Goal: Transaction & Acquisition: Purchase product/service

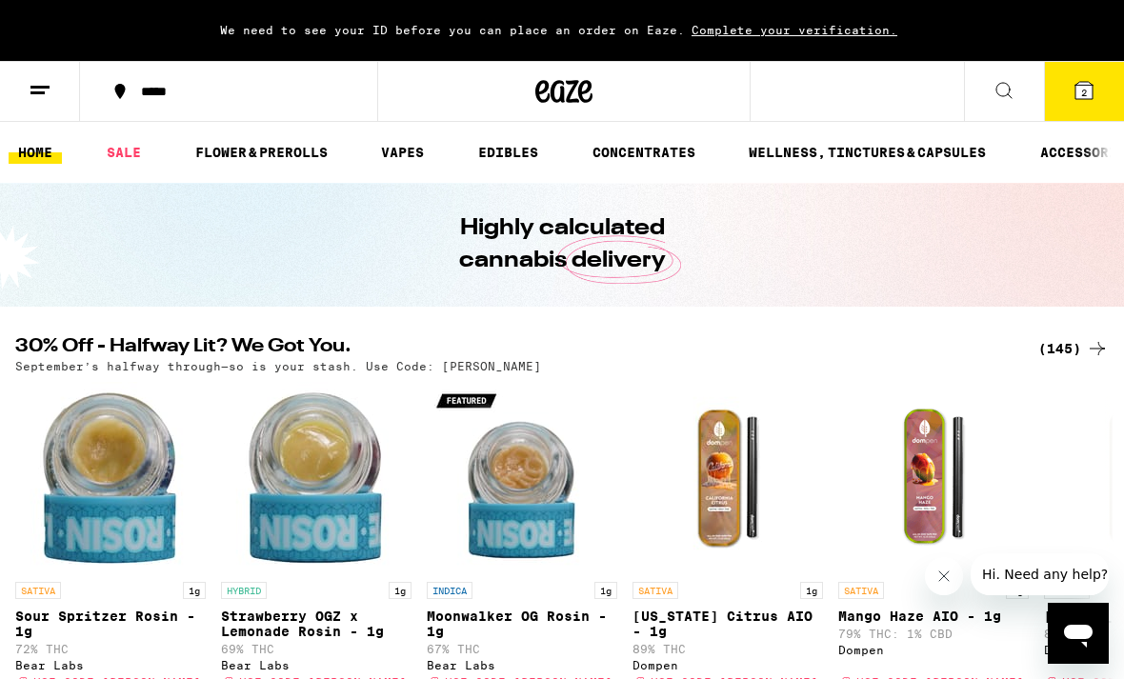
click at [1014, 99] on icon at bounding box center [1004, 90] width 23 height 23
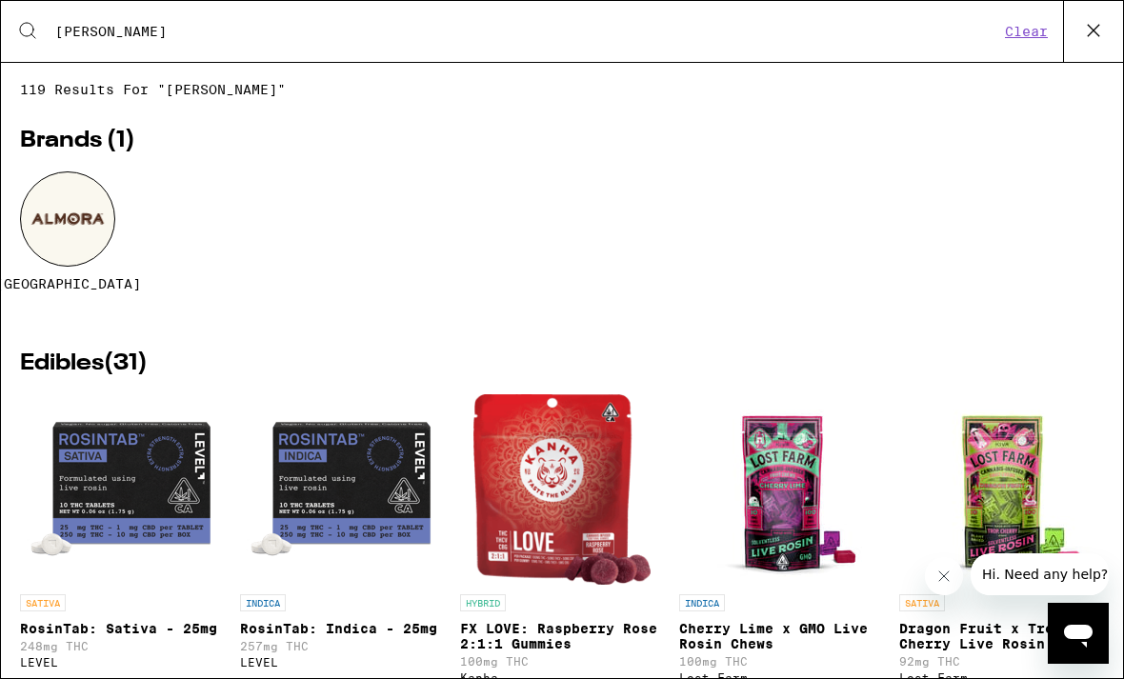
type input "[PERSON_NAME]"
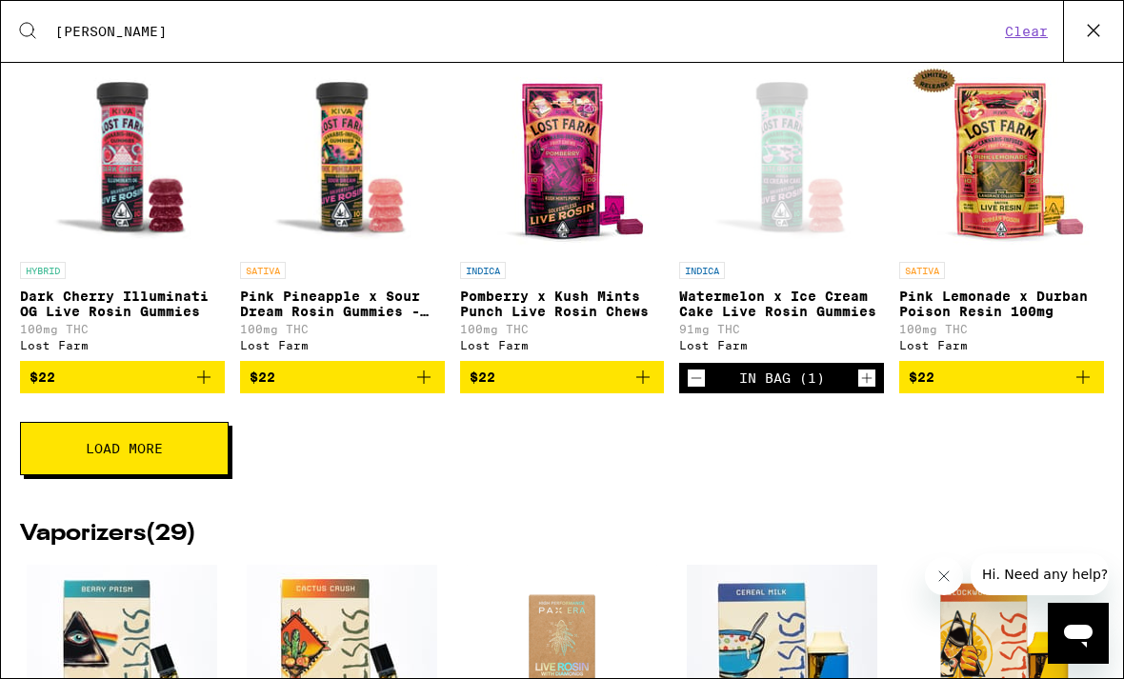
scroll to position [667, 0]
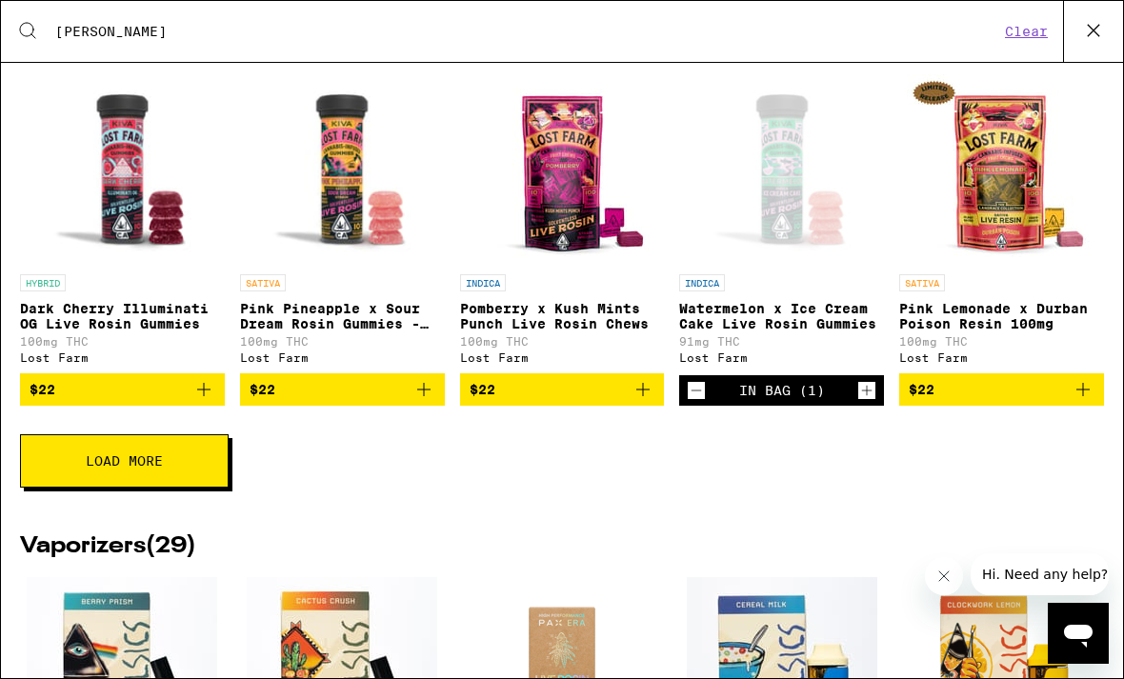
click at [126, 468] on span "Load More" at bounding box center [124, 461] width 77 height 13
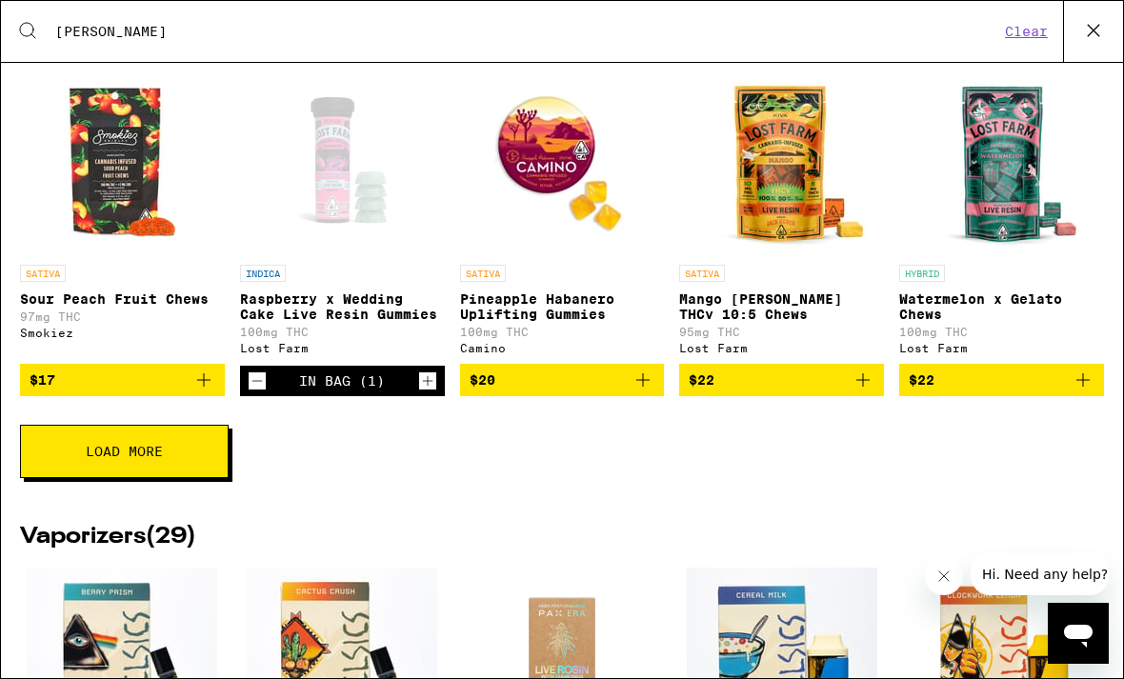
scroll to position [1372, 0]
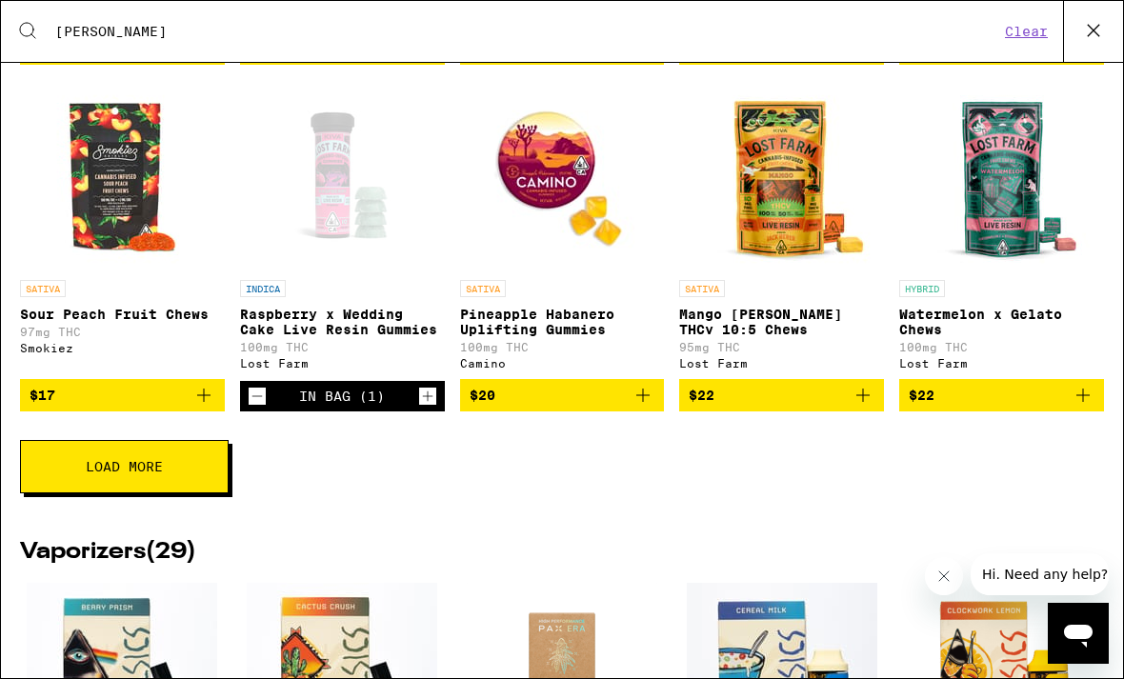
click at [100, 474] on span "Load More" at bounding box center [124, 466] width 77 height 13
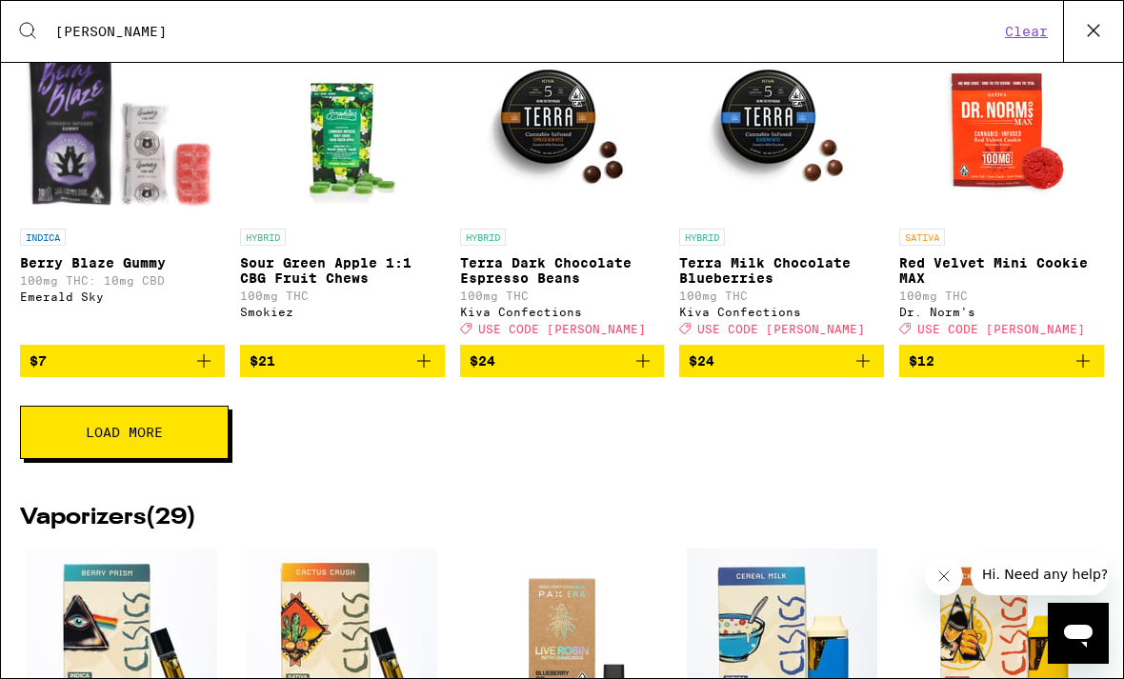
scroll to position [2151, 0]
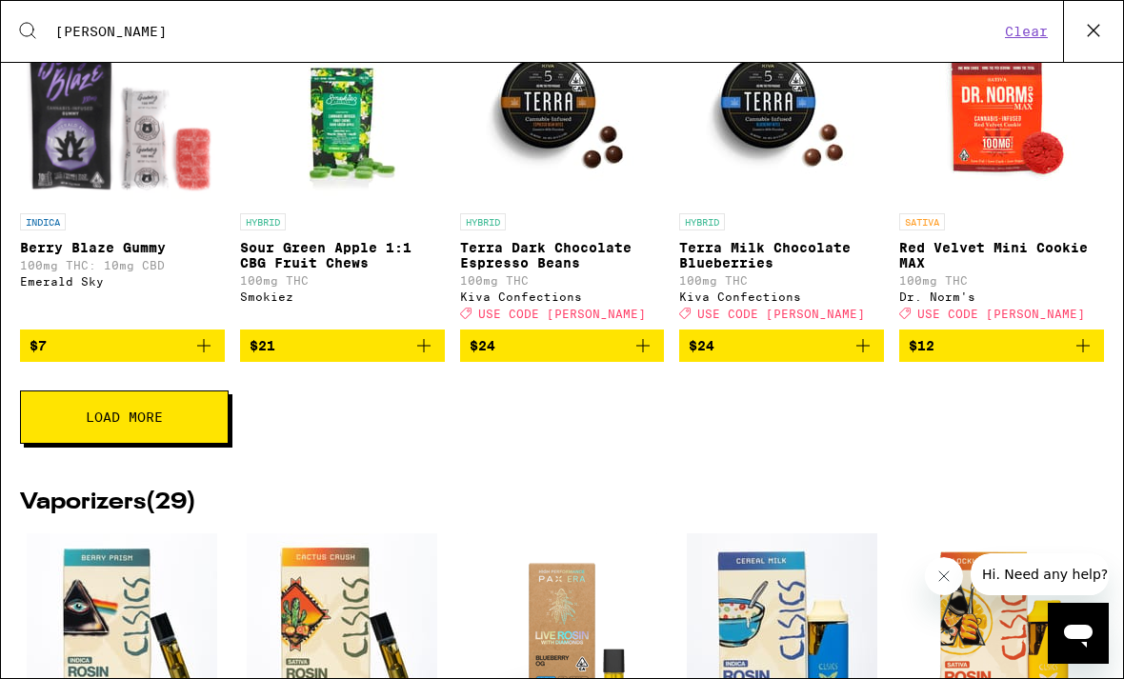
click at [207, 444] on button "Load More" at bounding box center [124, 417] width 209 height 53
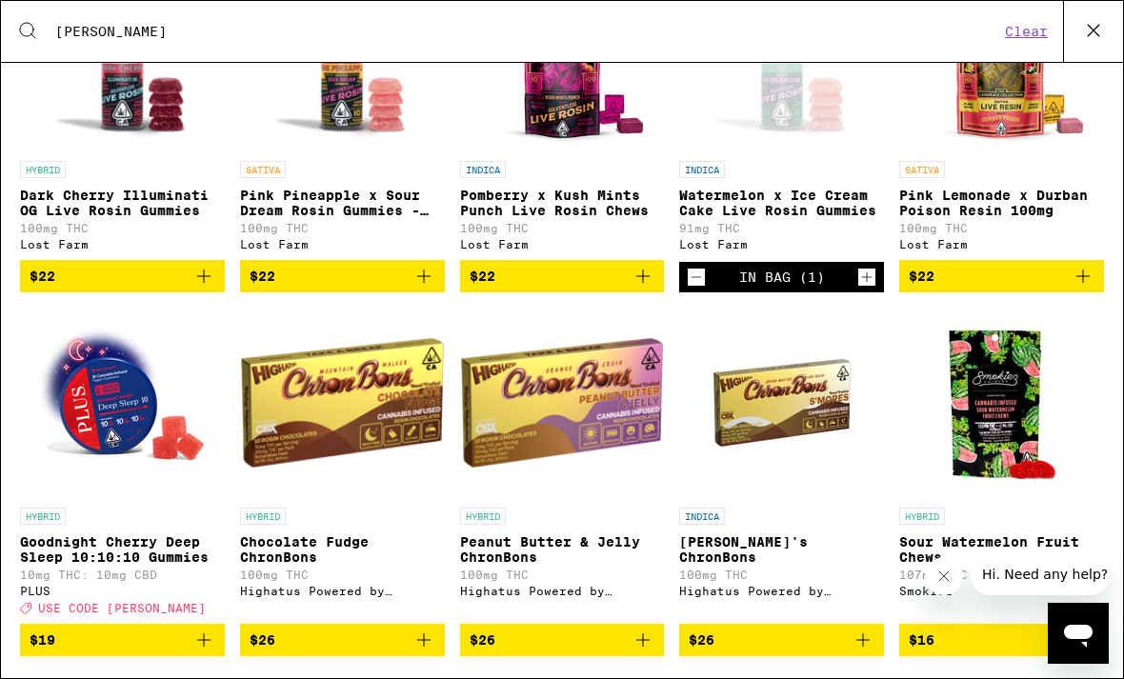
scroll to position [1018, 0]
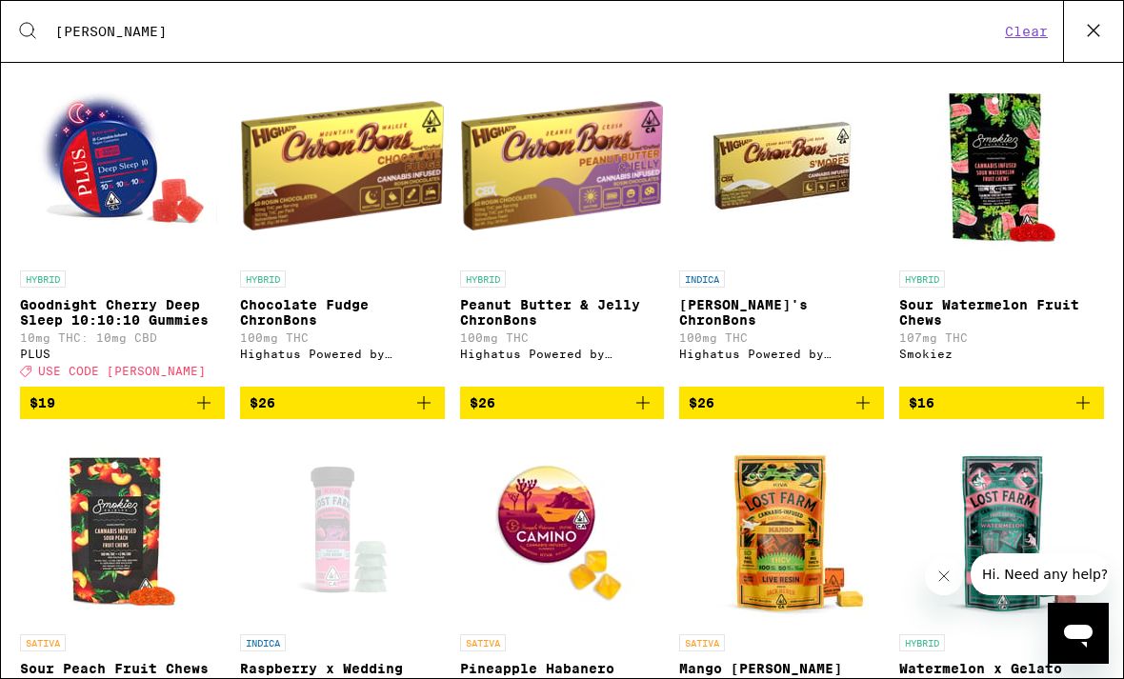
click at [1004, 227] on img "Open page for Sour Watermelon Fruit Chews from Smokiez" at bounding box center [1002, 166] width 191 height 191
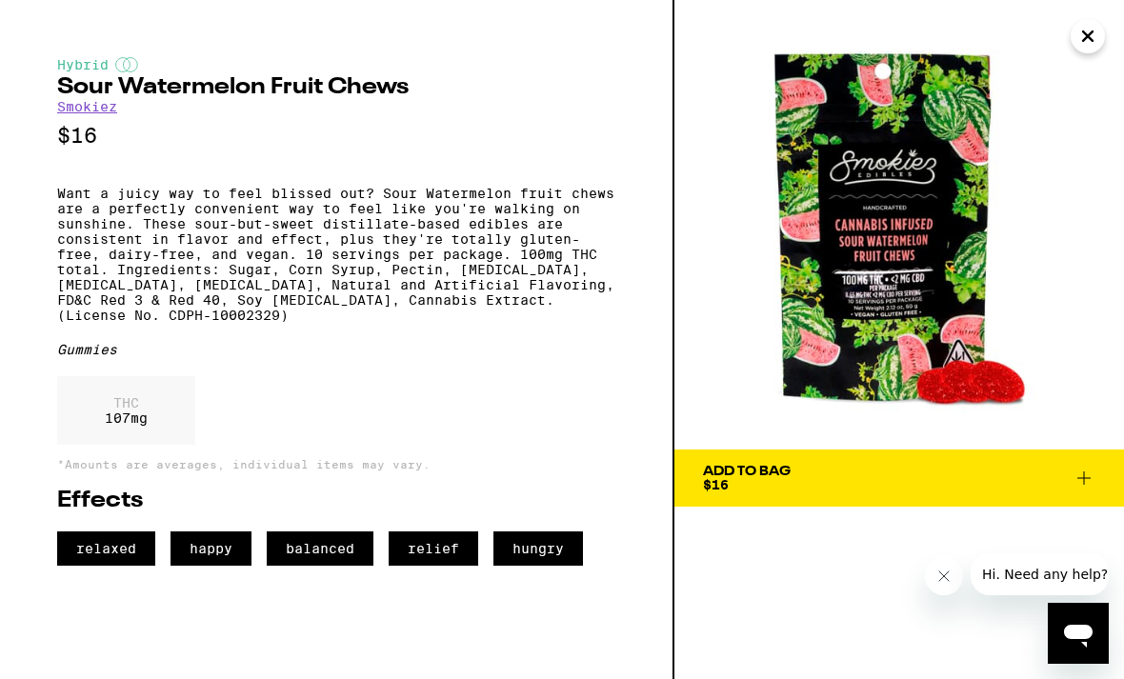
click at [1081, 477] on icon at bounding box center [1084, 478] width 23 height 23
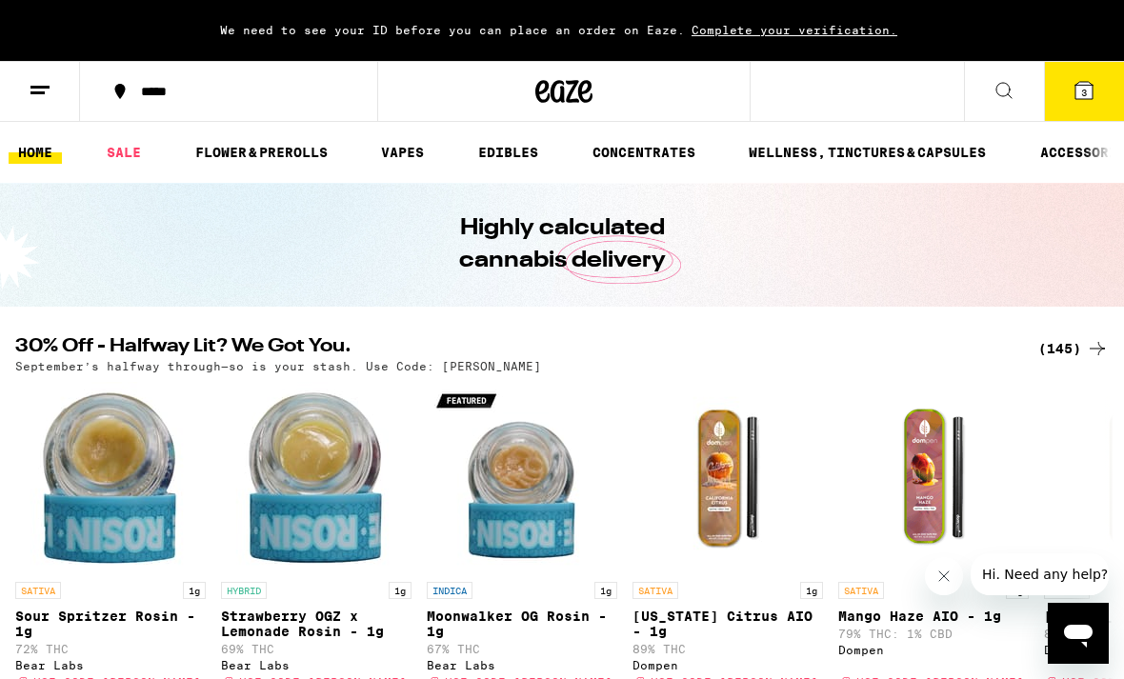
click at [1083, 96] on span "3" at bounding box center [1085, 92] width 6 height 11
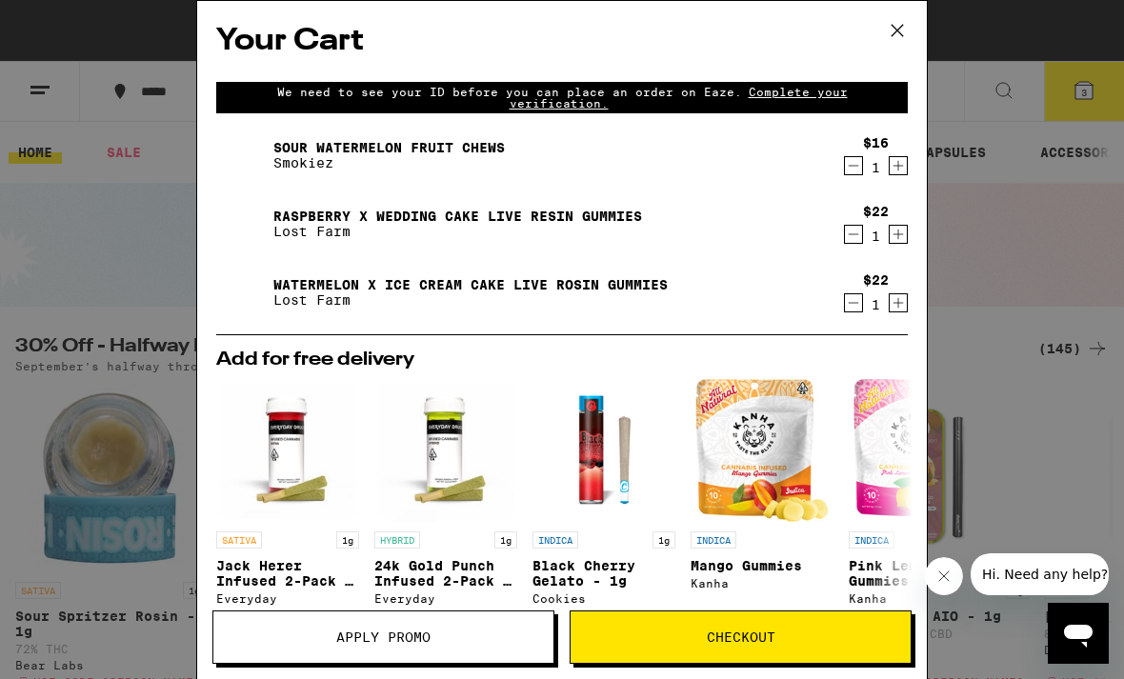
click at [903, 31] on icon at bounding box center [897, 30] width 29 height 29
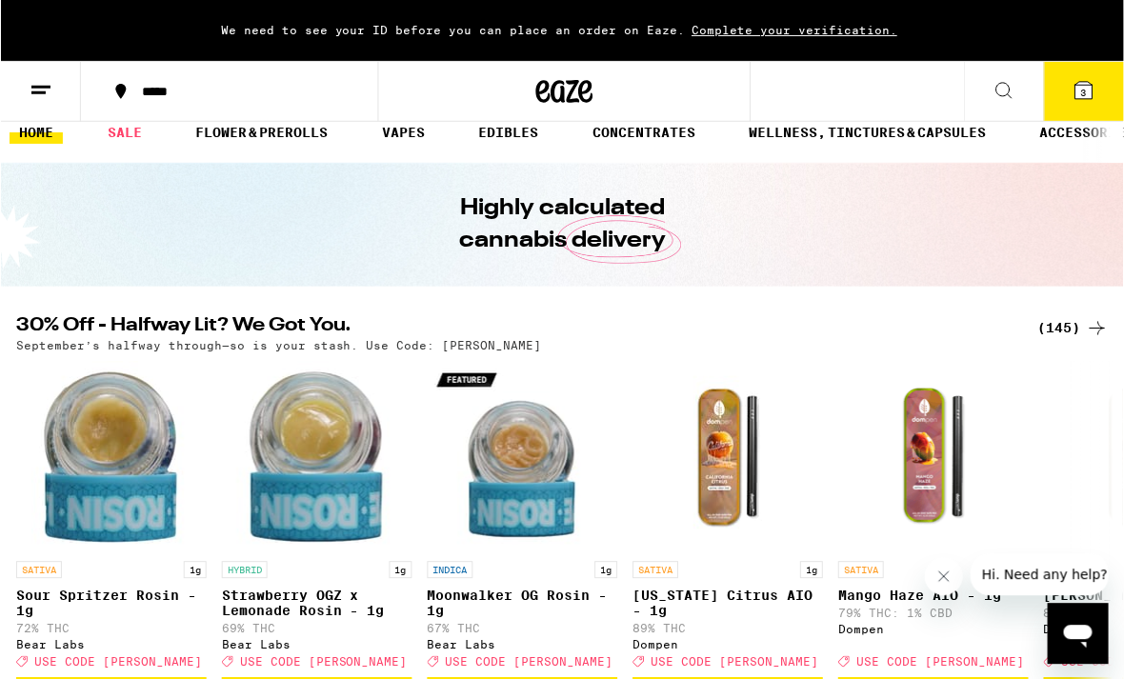
scroll to position [21, 0]
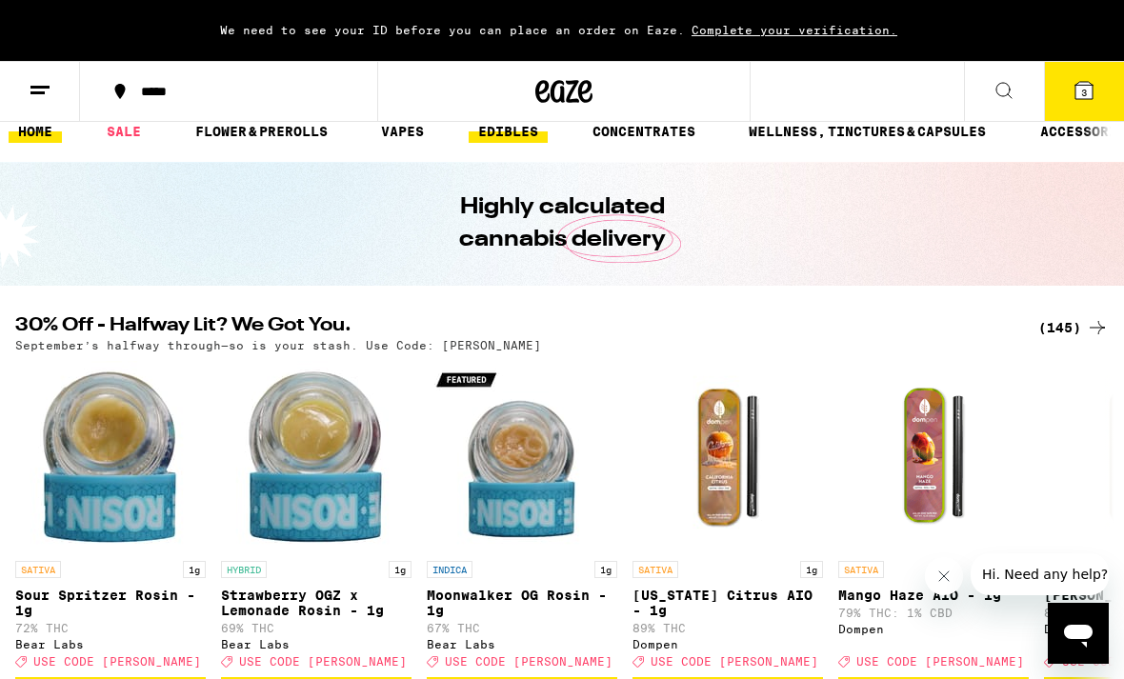
click at [523, 137] on link "EDIBLES" at bounding box center [508, 131] width 79 height 23
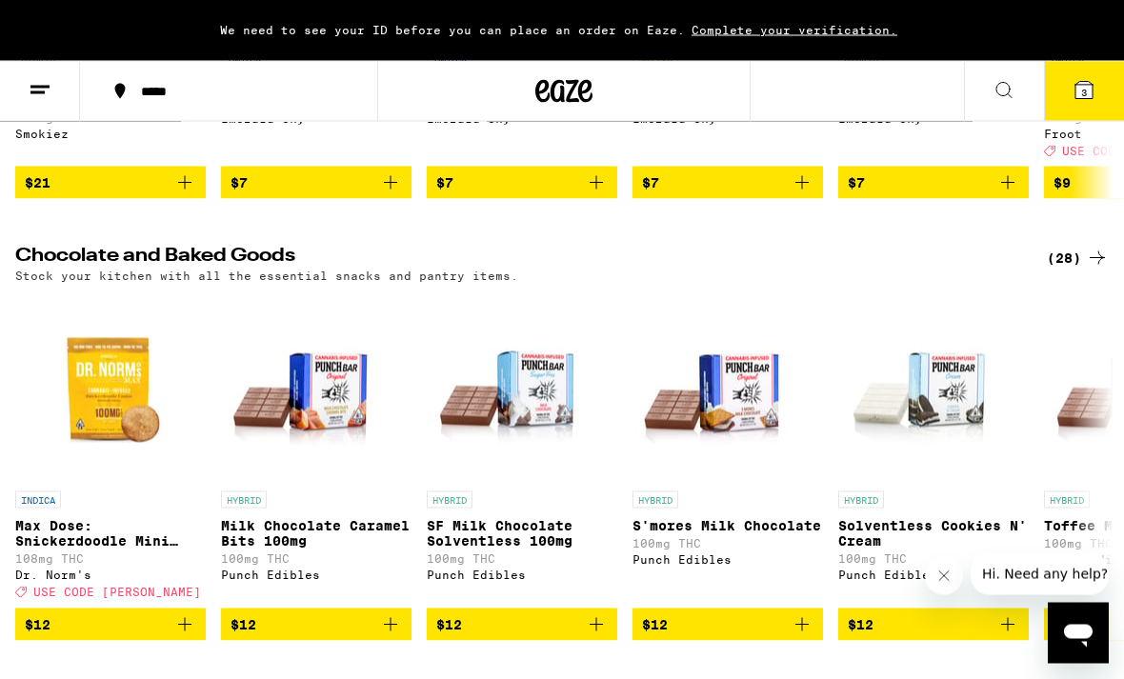
scroll to position [516, 0]
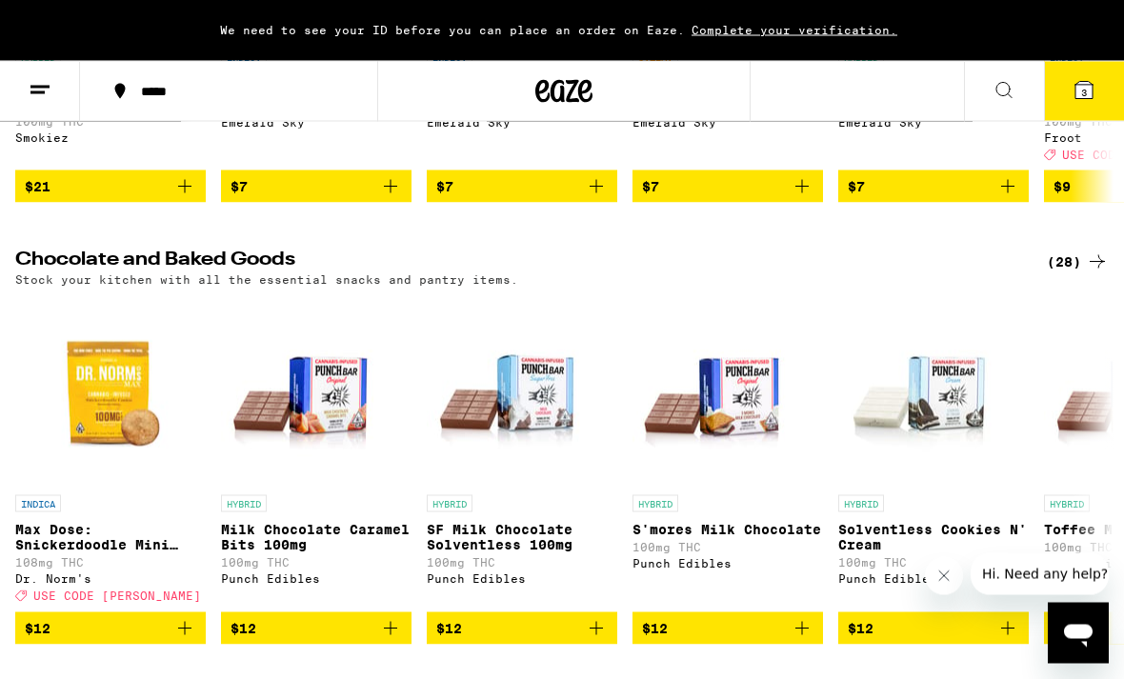
click at [1005, 94] on icon at bounding box center [1004, 90] width 15 height 15
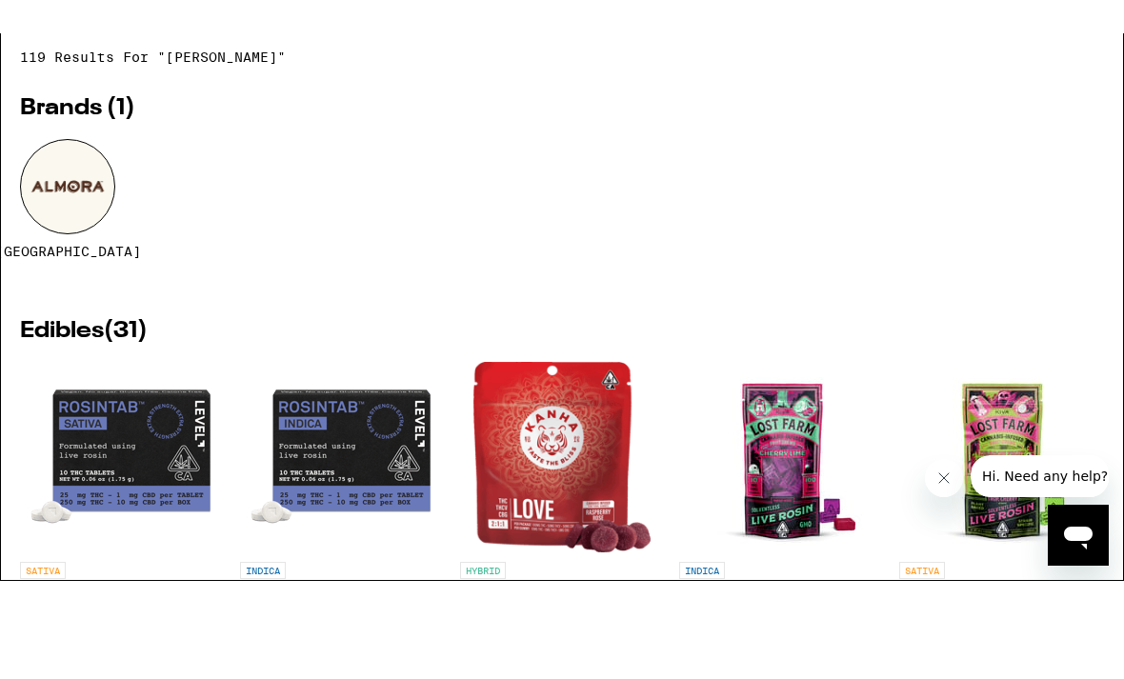
type input "[PERSON_NAME]"
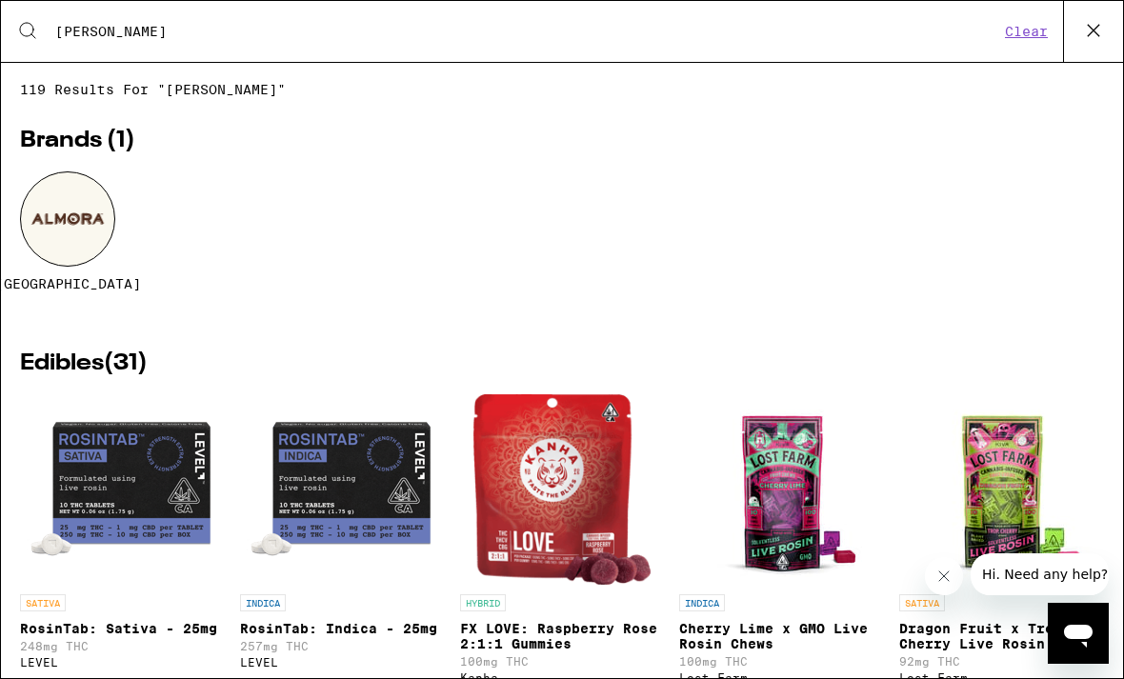
click at [101, 156] on div "Brands ( 1 ) [GEOGRAPHIC_DATA]" at bounding box center [562, 232] width 1084 height 204
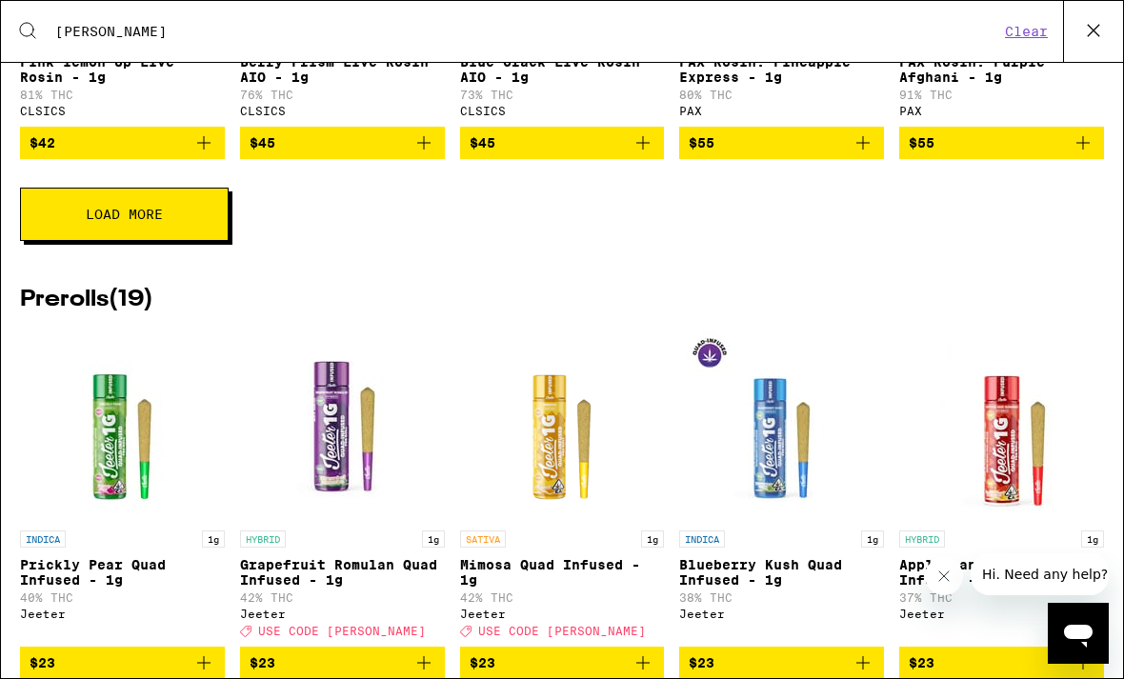
scroll to position [1765, 0]
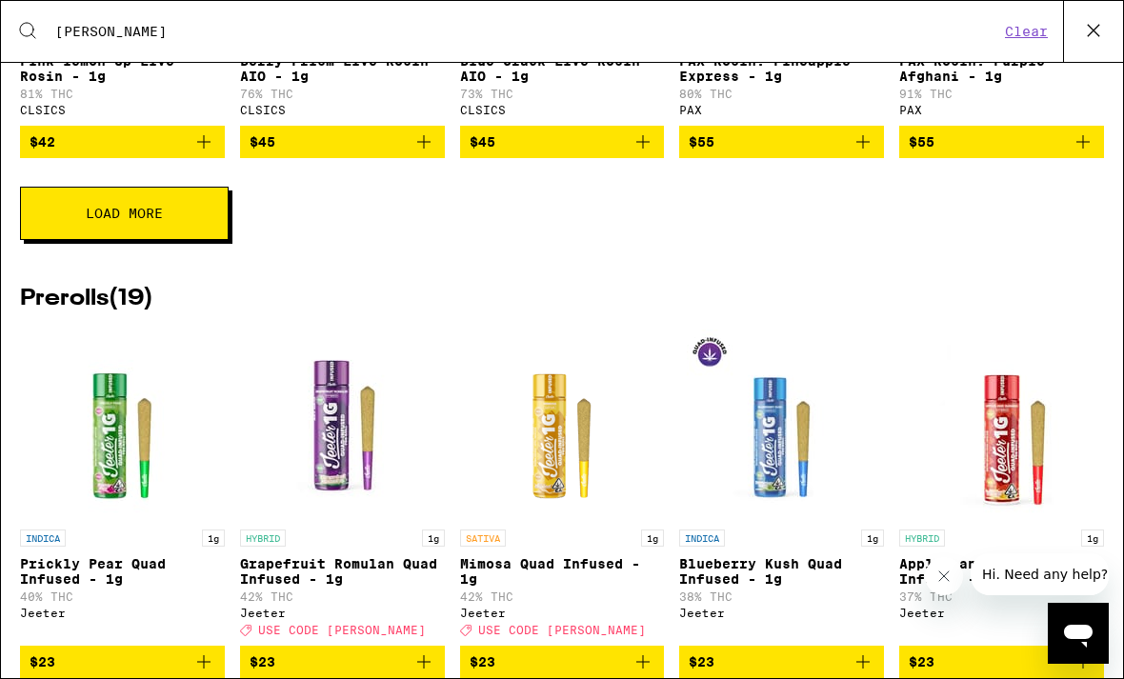
click at [215, 240] on button "Load More" at bounding box center [124, 213] width 209 height 53
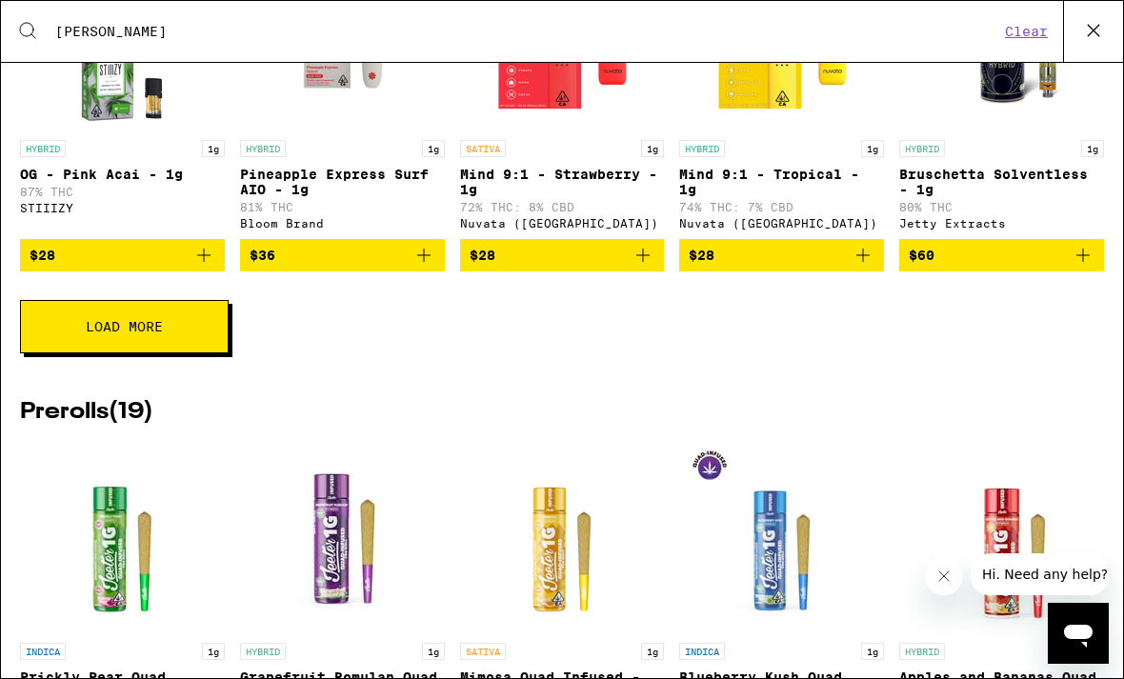
scroll to position [2354, 0]
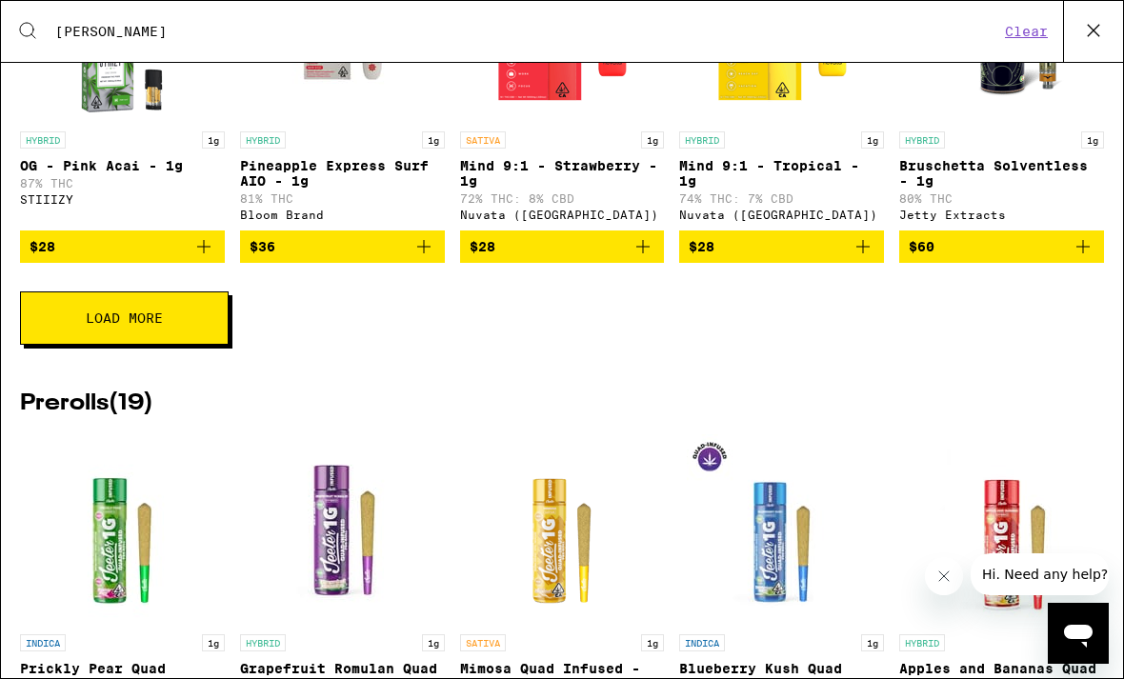
click at [197, 345] on button "Load More" at bounding box center [124, 318] width 209 height 53
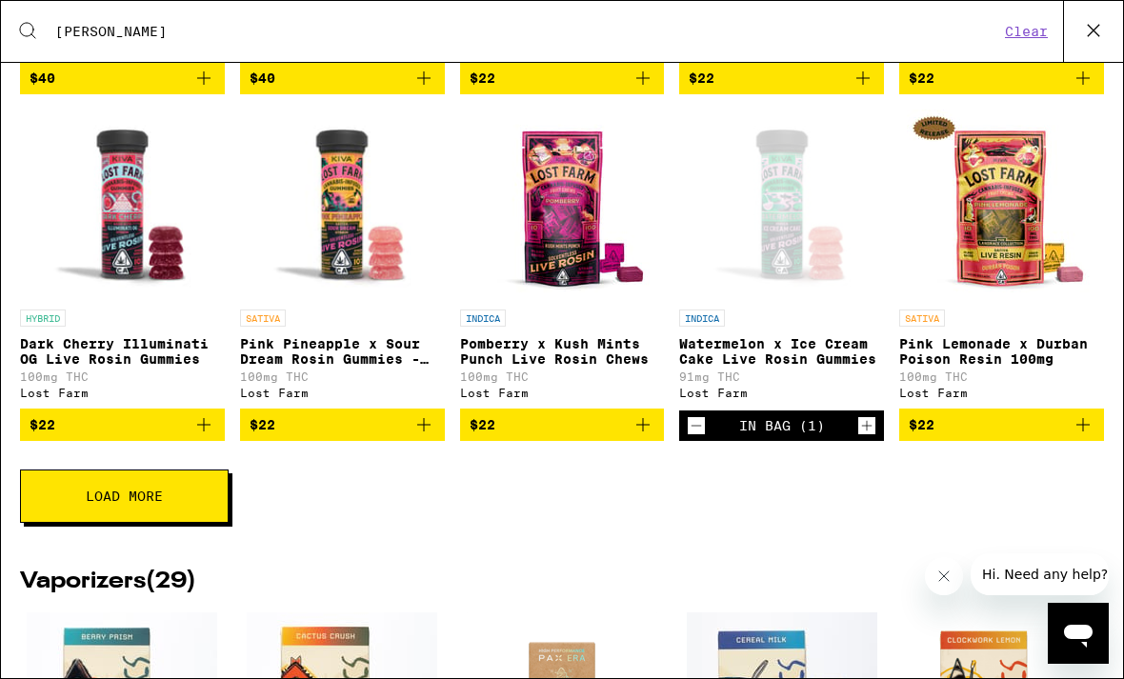
scroll to position [640, 0]
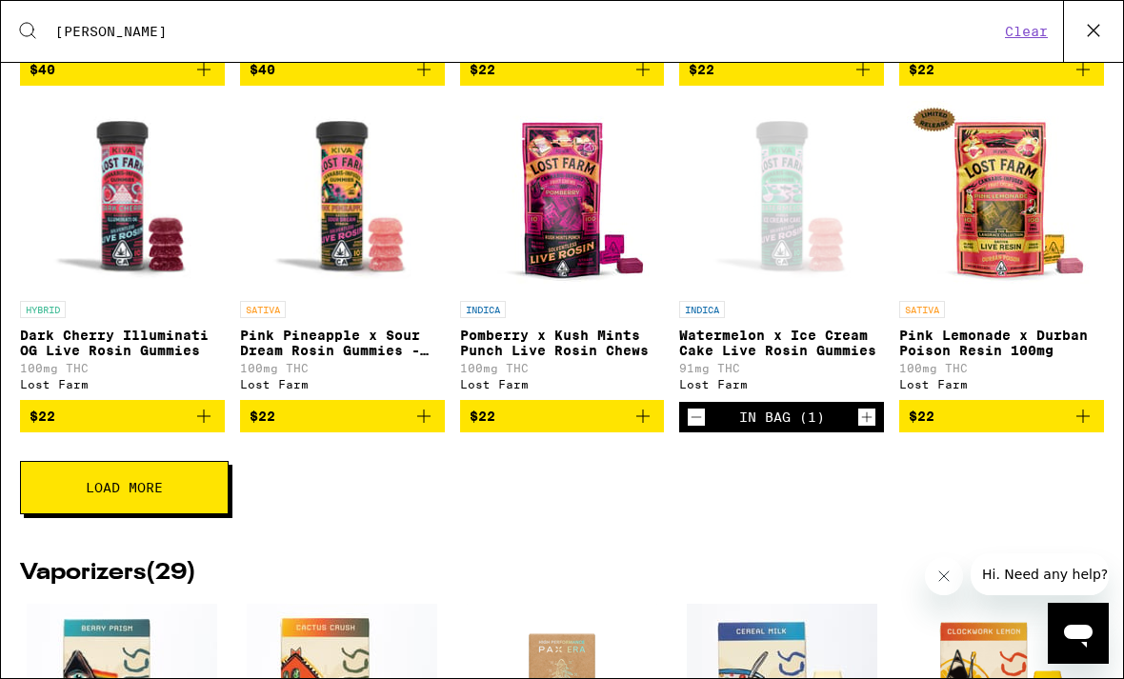
click at [204, 513] on button "Load More" at bounding box center [124, 487] width 209 height 53
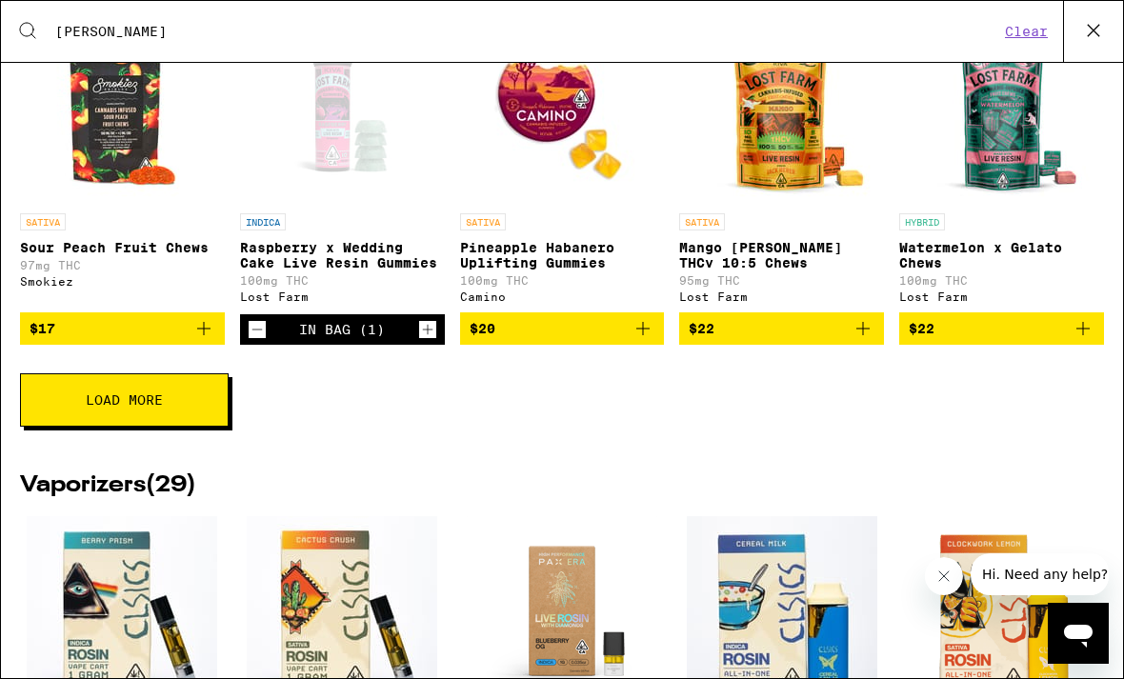
scroll to position [1449, 0]
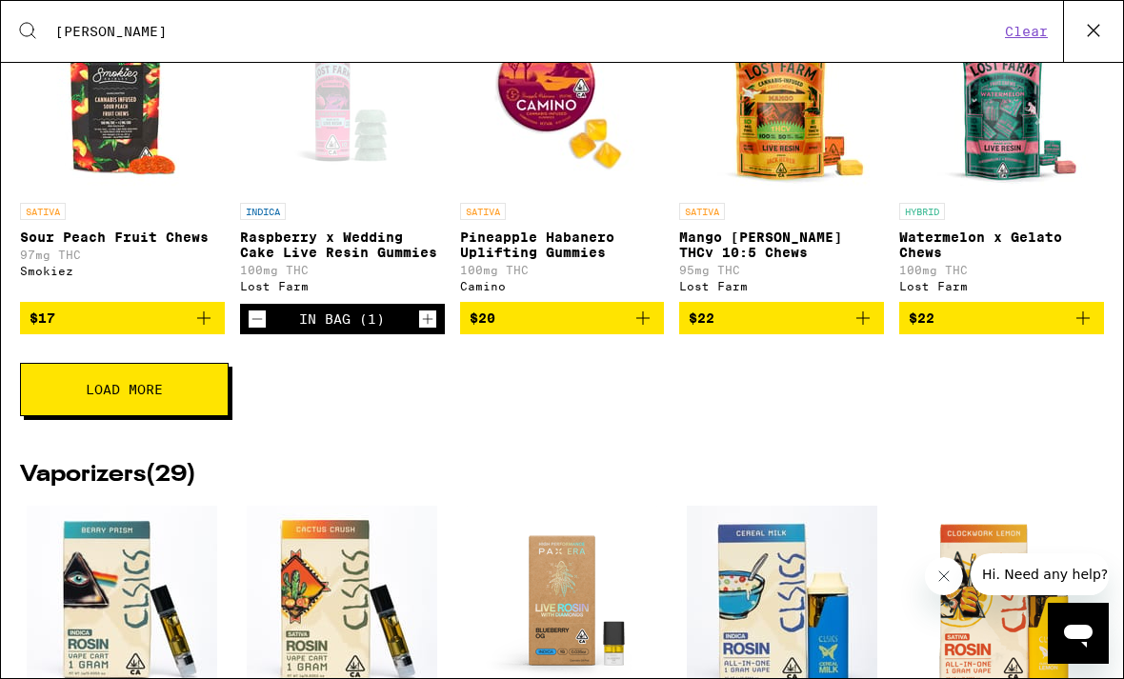
click at [208, 416] on button "Load More" at bounding box center [124, 389] width 209 height 53
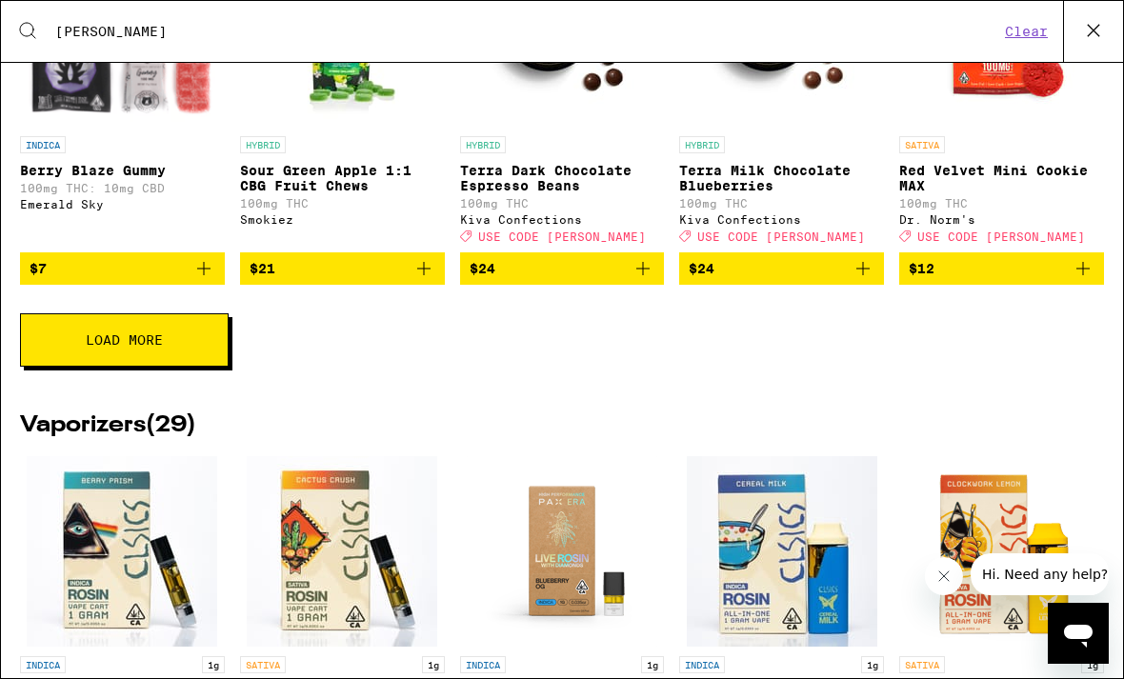
scroll to position [2230, 0]
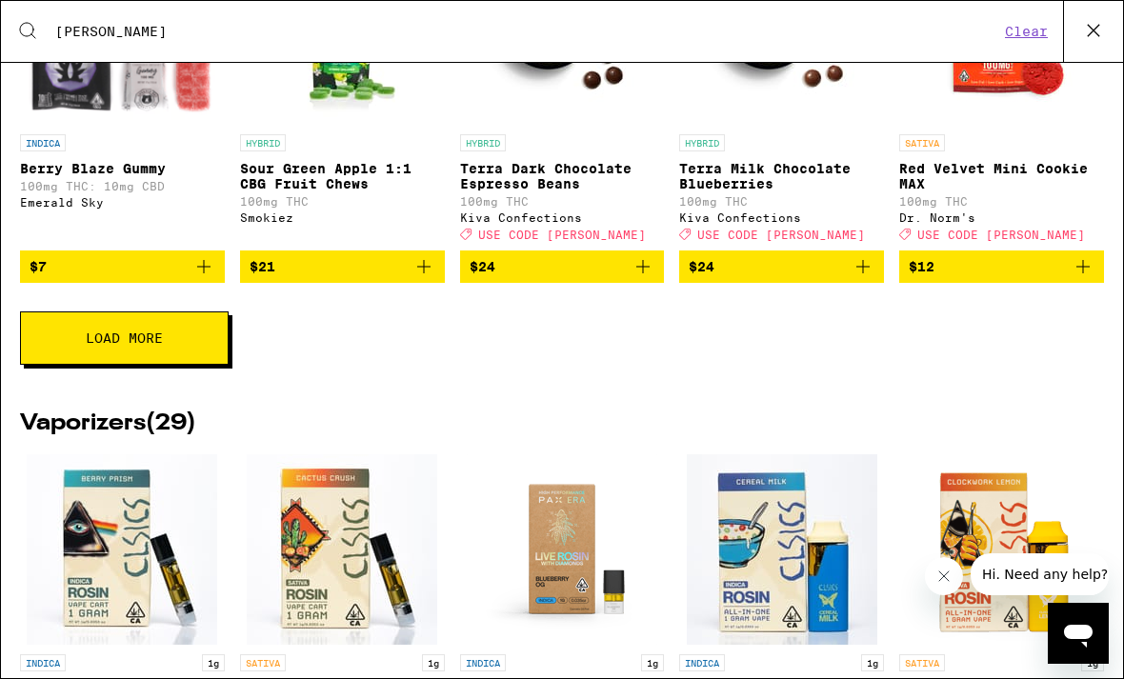
click at [209, 365] on button "Load More" at bounding box center [124, 338] width 209 height 53
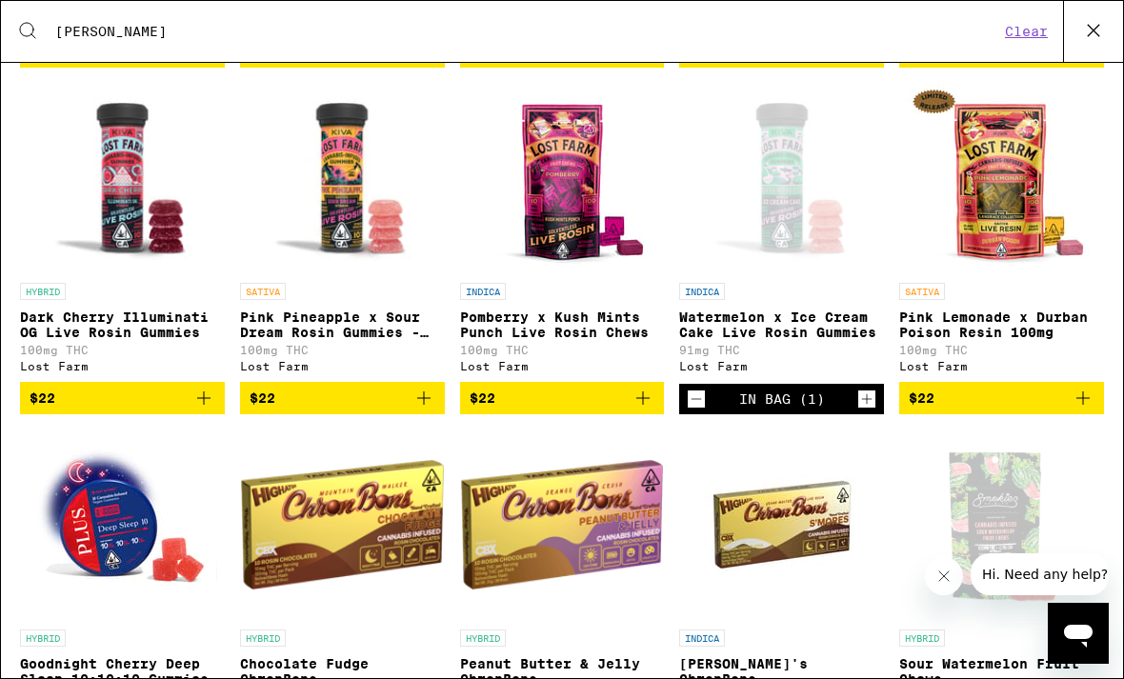
scroll to position [663, 0]
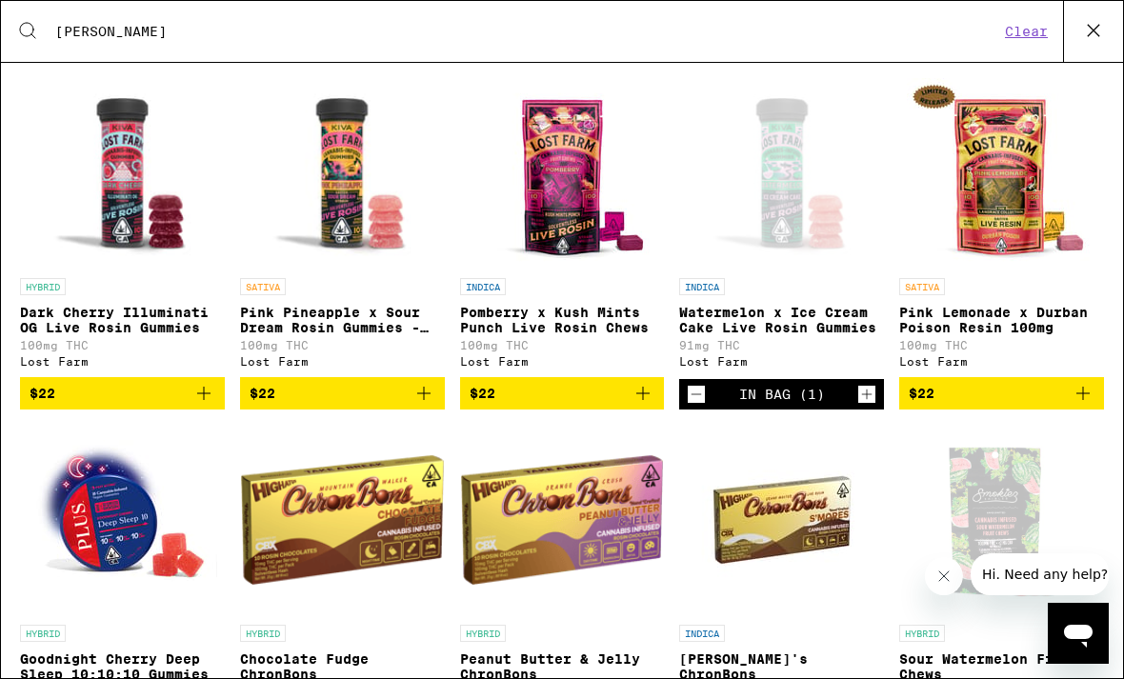
click at [876, 406] on icon "Increment" at bounding box center [867, 394] width 17 height 23
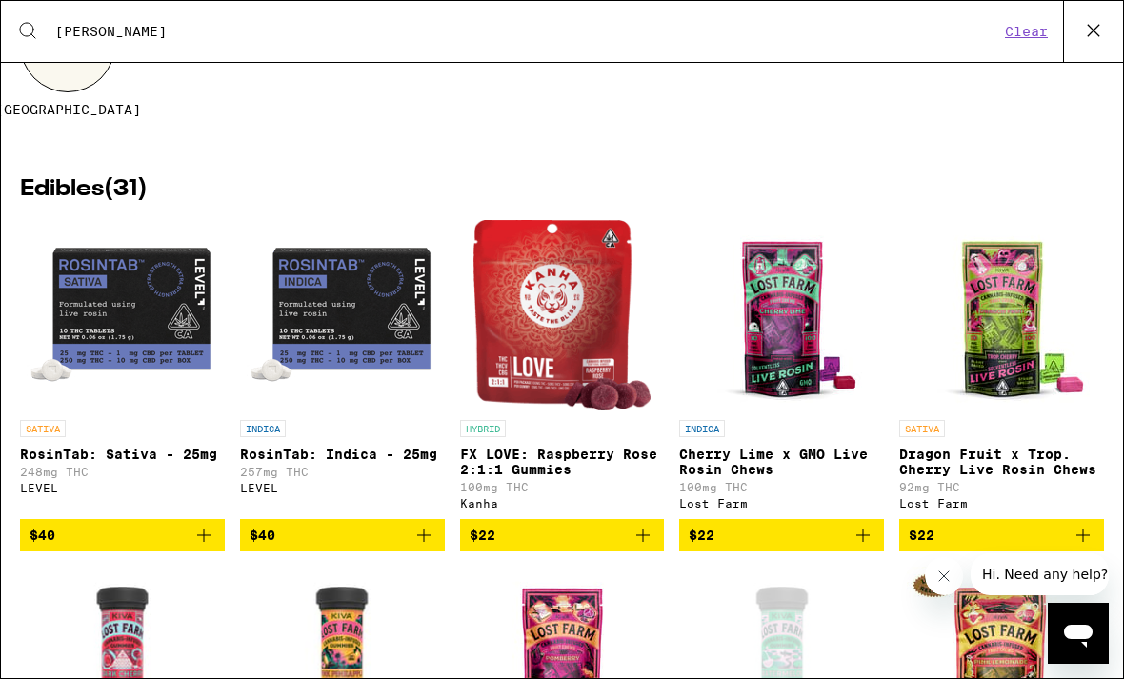
scroll to position [142, 0]
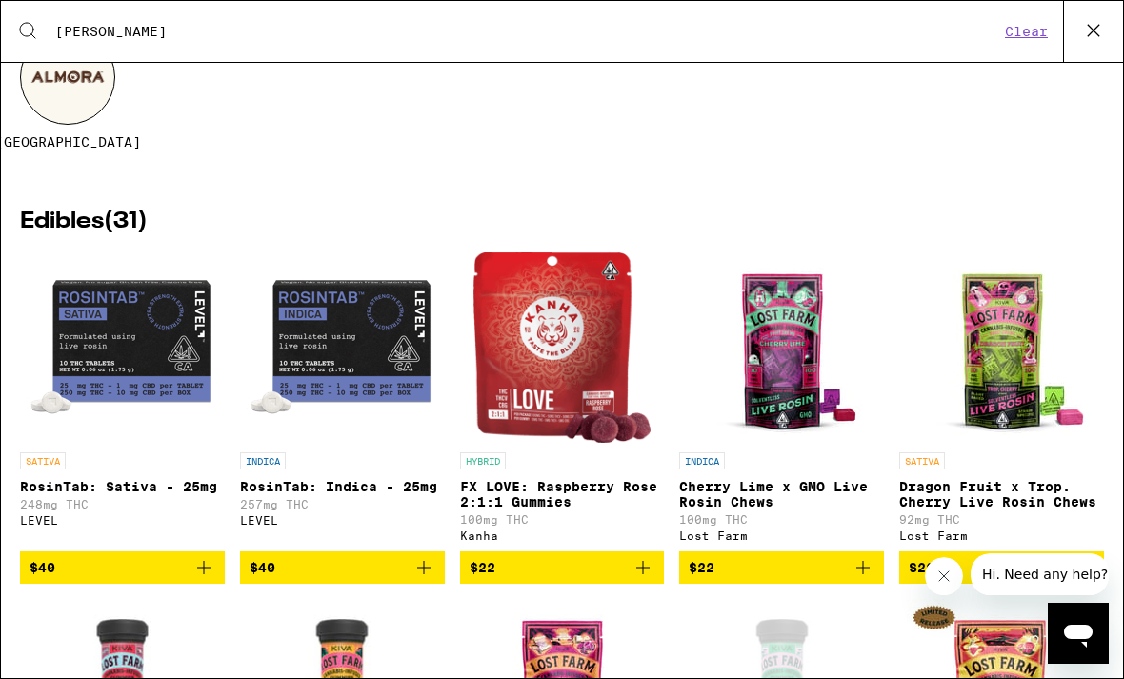
click at [1023, 37] on button "Clear" at bounding box center [1027, 31] width 54 height 17
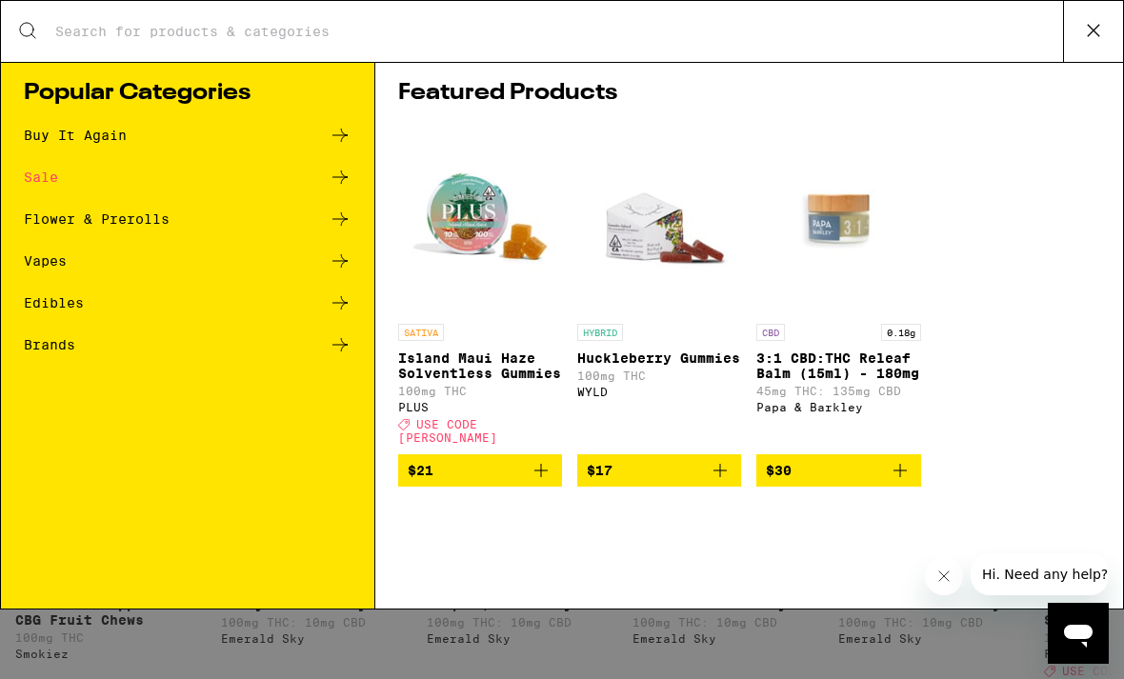
click at [878, 40] on input "Search for Products" at bounding box center [558, 31] width 1009 height 17
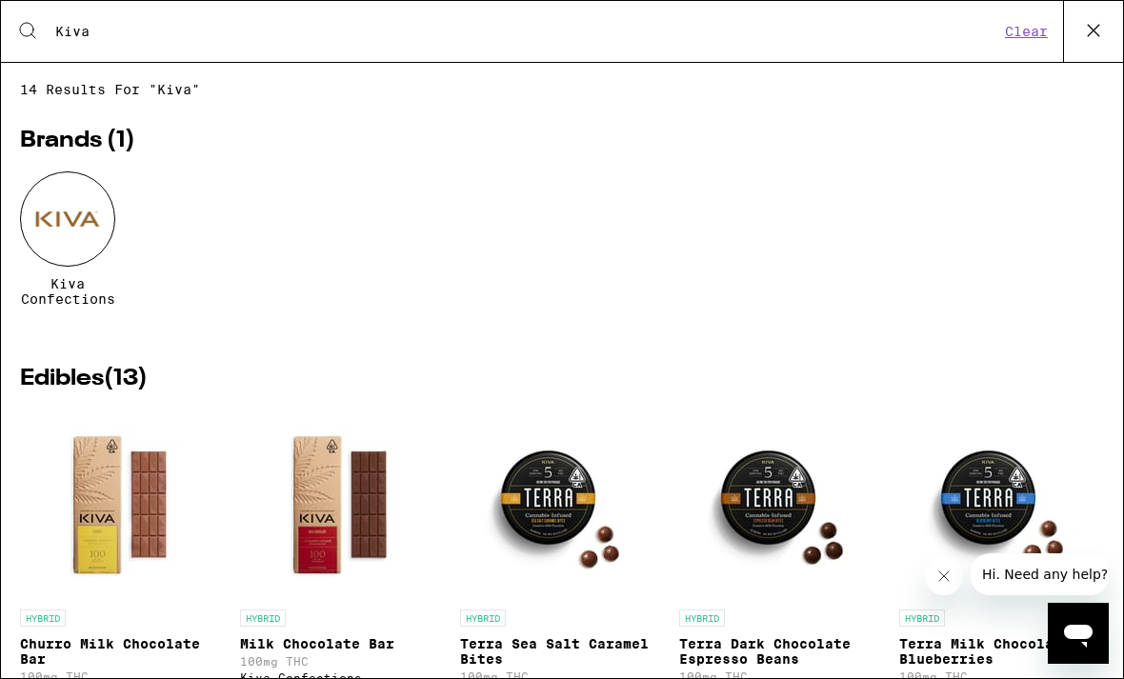
type input "Kiva"
click at [1114, 44] on button at bounding box center [1093, 31] width 60 height 61
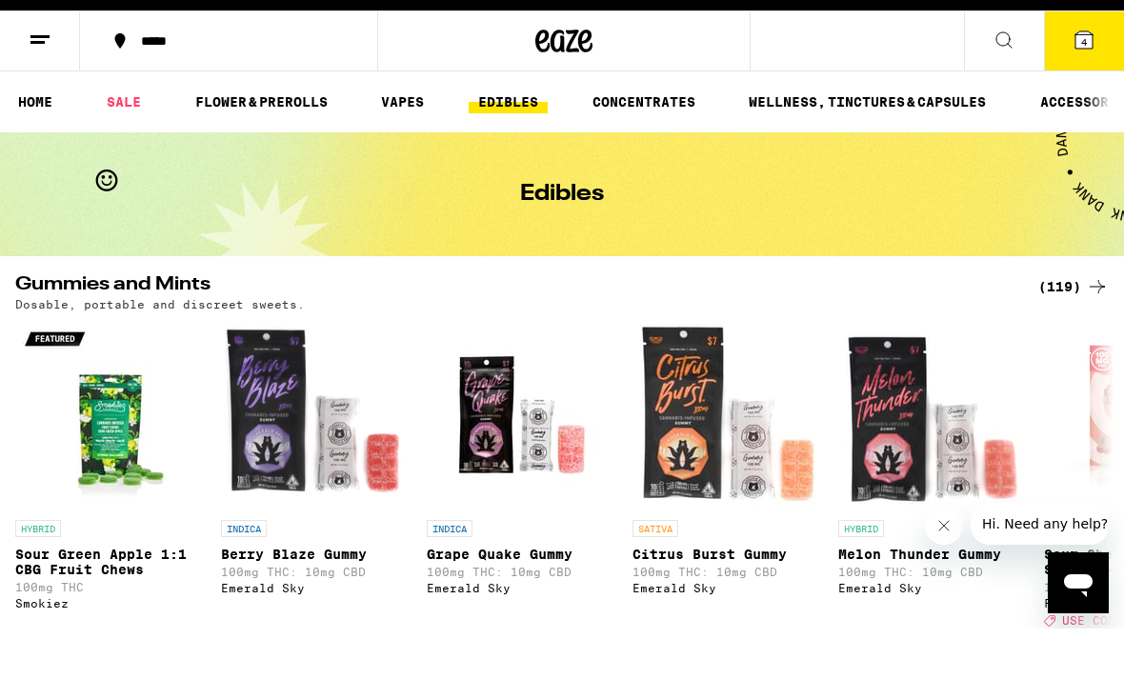
scroll to position [51, 0]
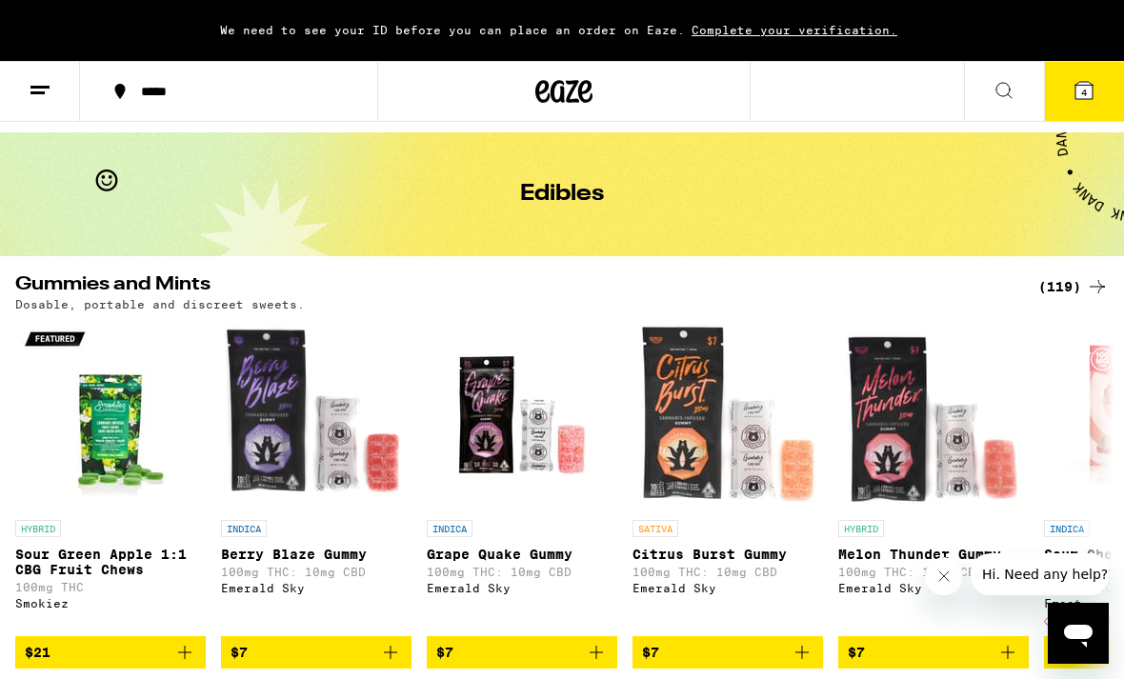
click at [1097, 39] on div "We need to see your ID before you can place an order on Eaze. Complete your ver…" at bounding box center [562, 30] width 1124 height 61
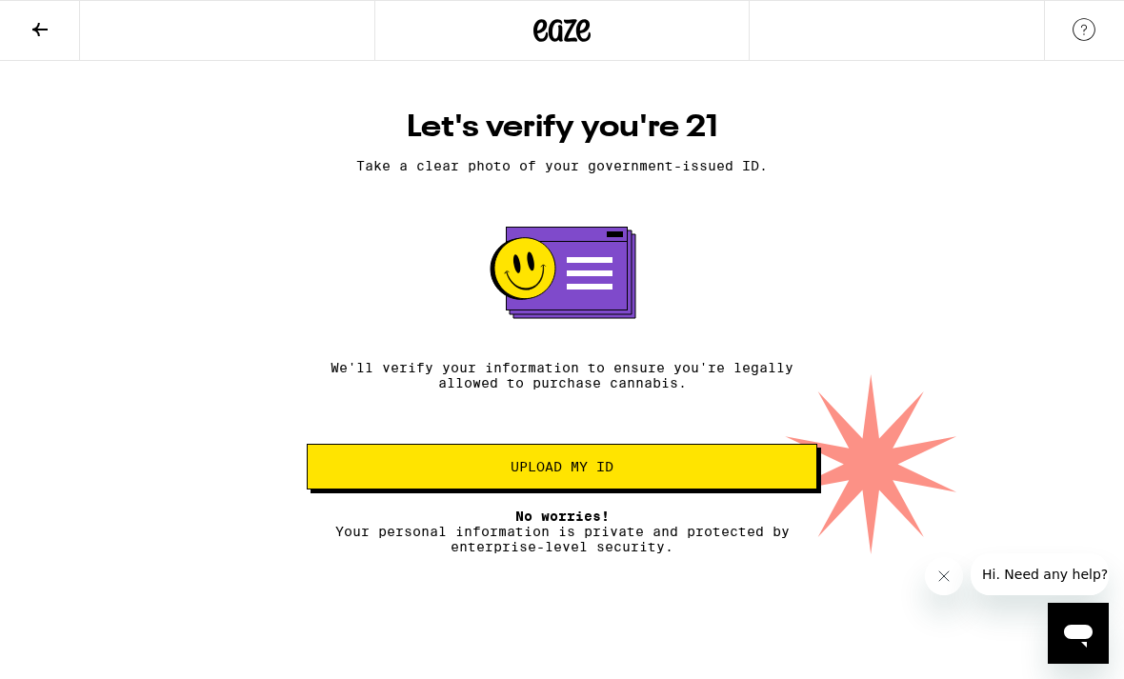
click at [769, 490] on button "Upload my ID" at bounding box center [562, 467] width 511 height 46
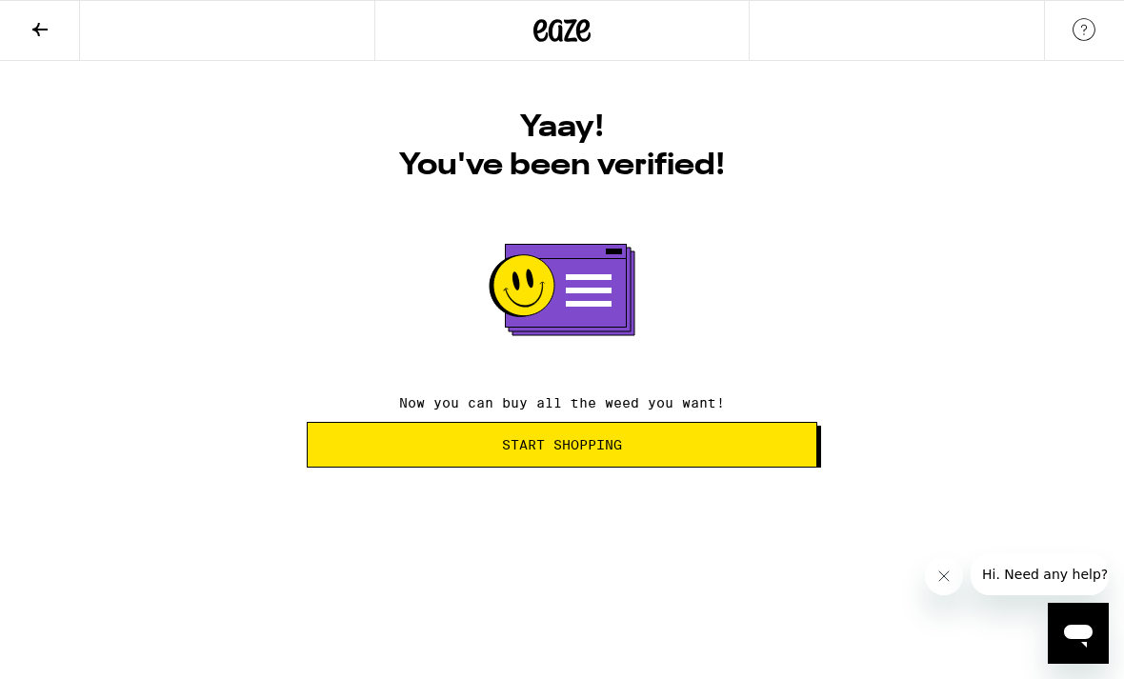
click at [773, 456] on button "Start Shopping" at bounding box center [562, 445] width 511 height 46
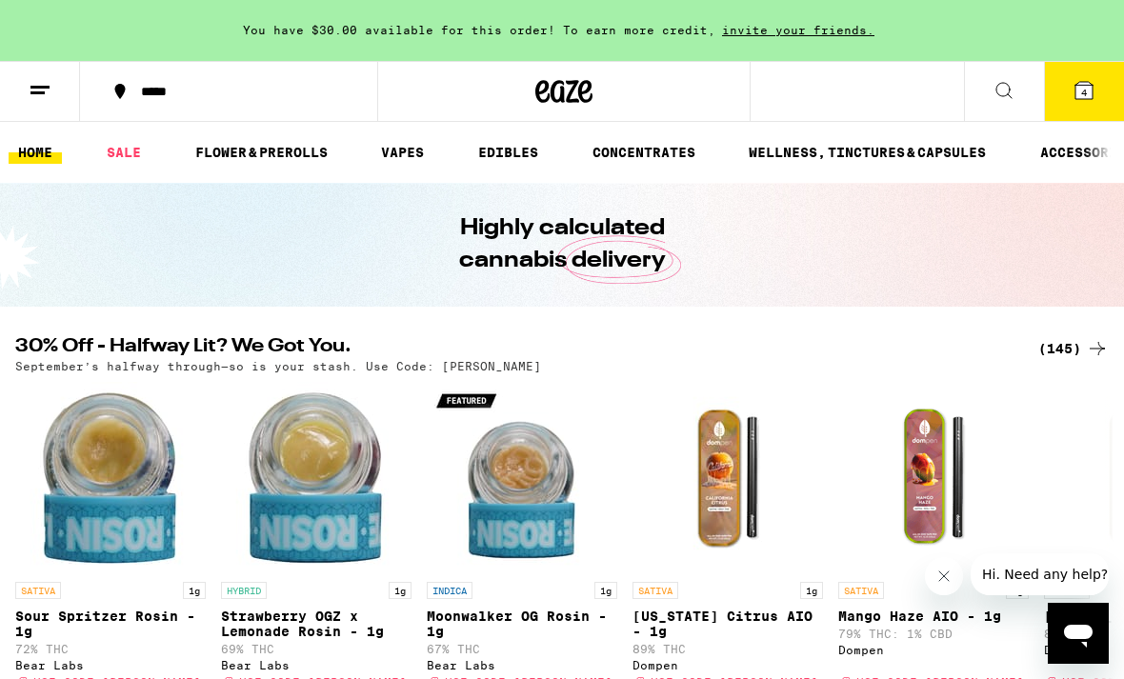
click at [1087, 101] on icon at bounding box center [1084, 90] width 23 height 23
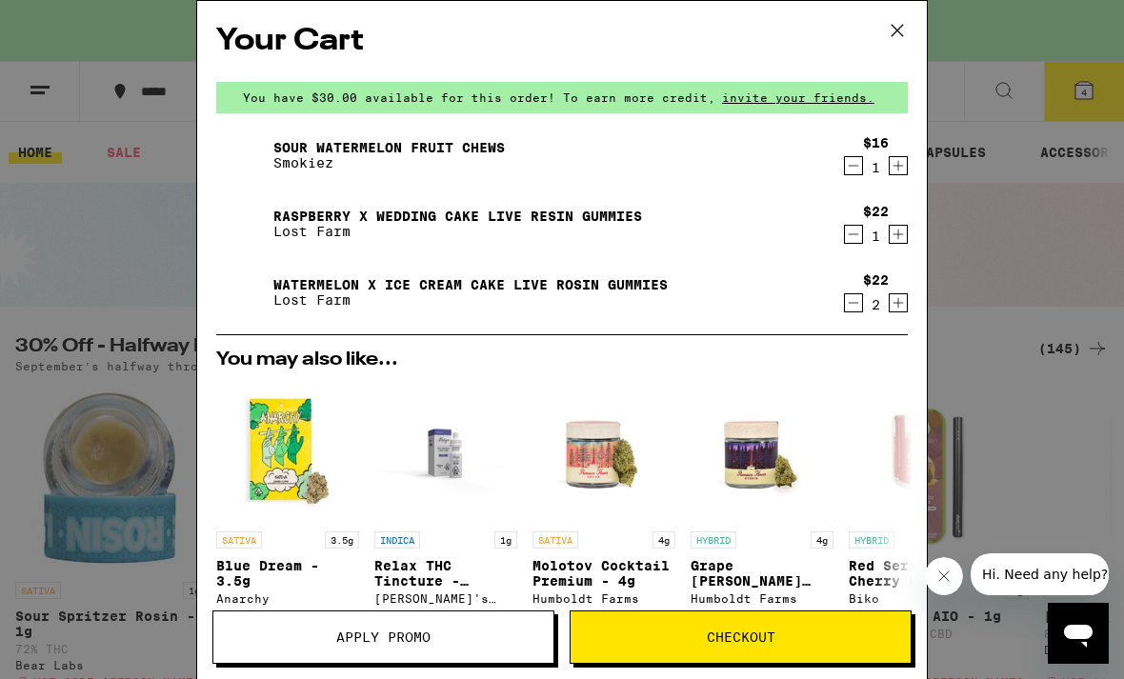
click at [800, 632] on span "Checkout" at bounding box center [741, 637] width 340 height 13
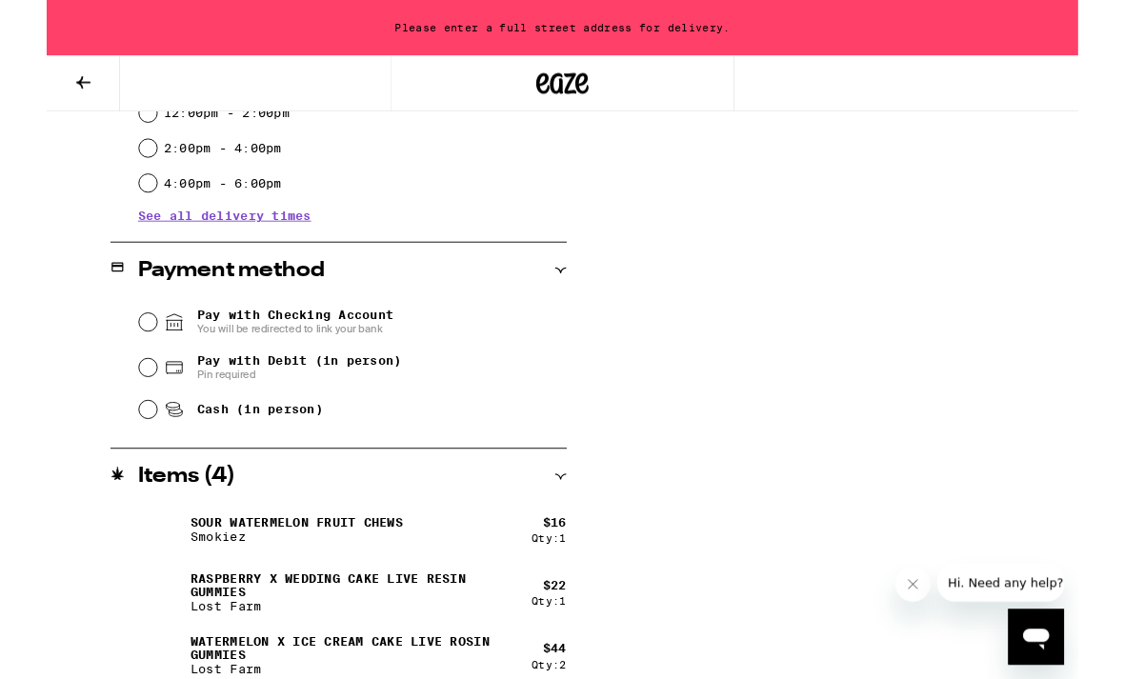
scroll to position [680, 0]
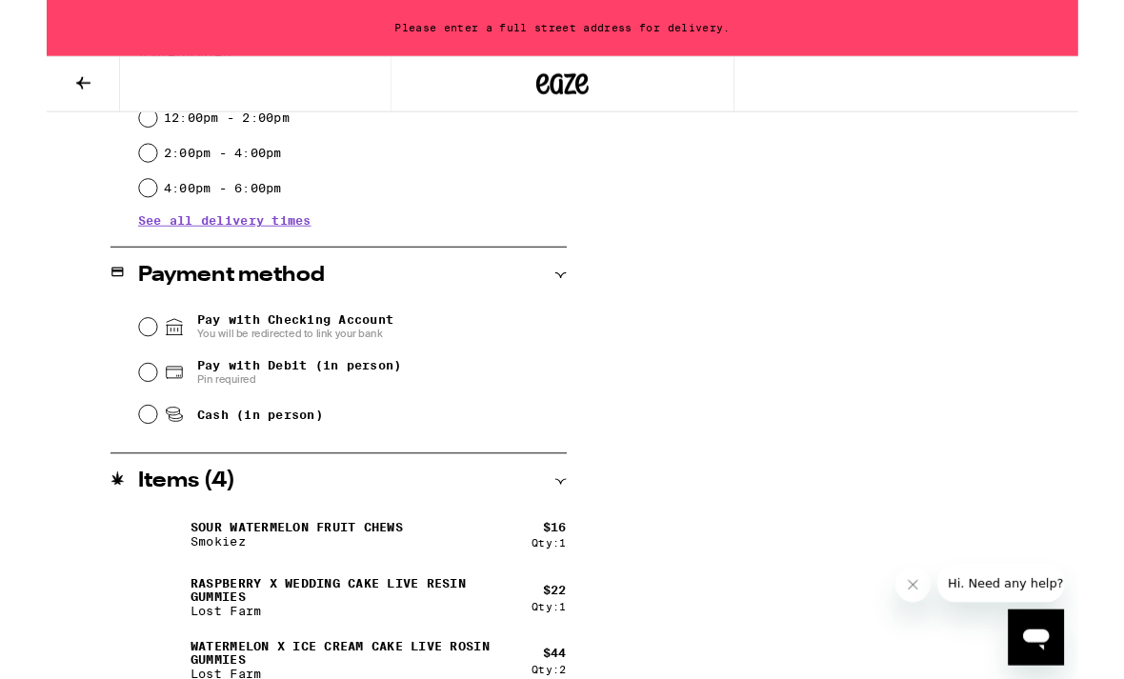
click at [110, 450] on input "Cash (in person)" at bounding box center [110, 451] width 19 height 19
radio input "true"
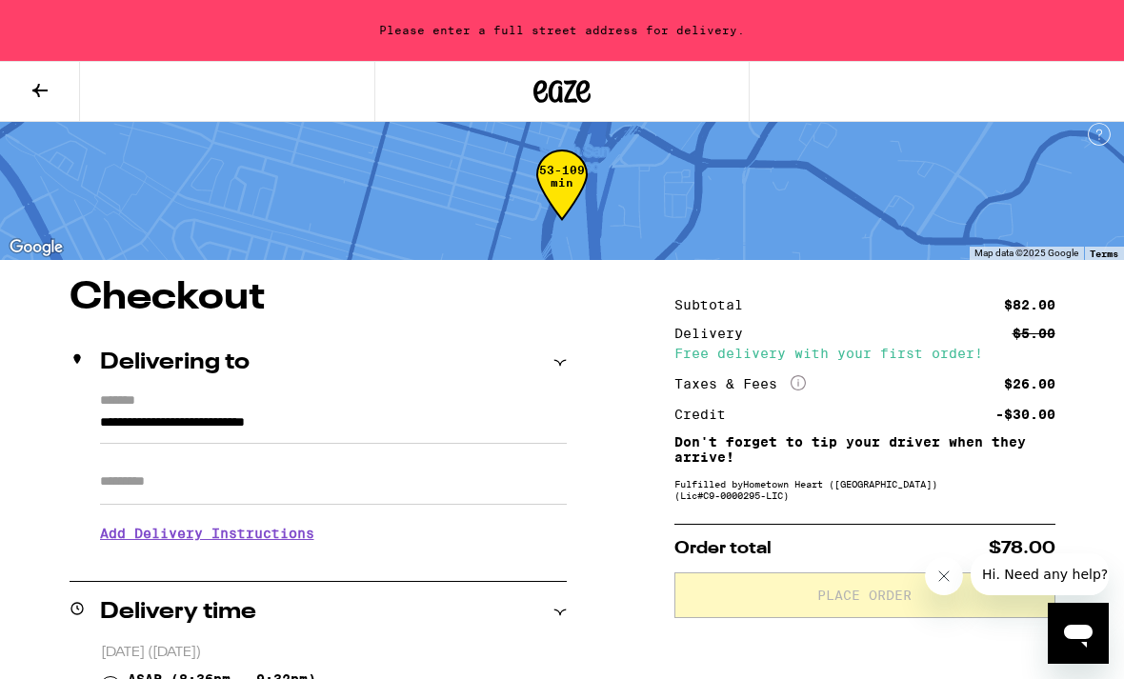
scroll to position [0, 0]
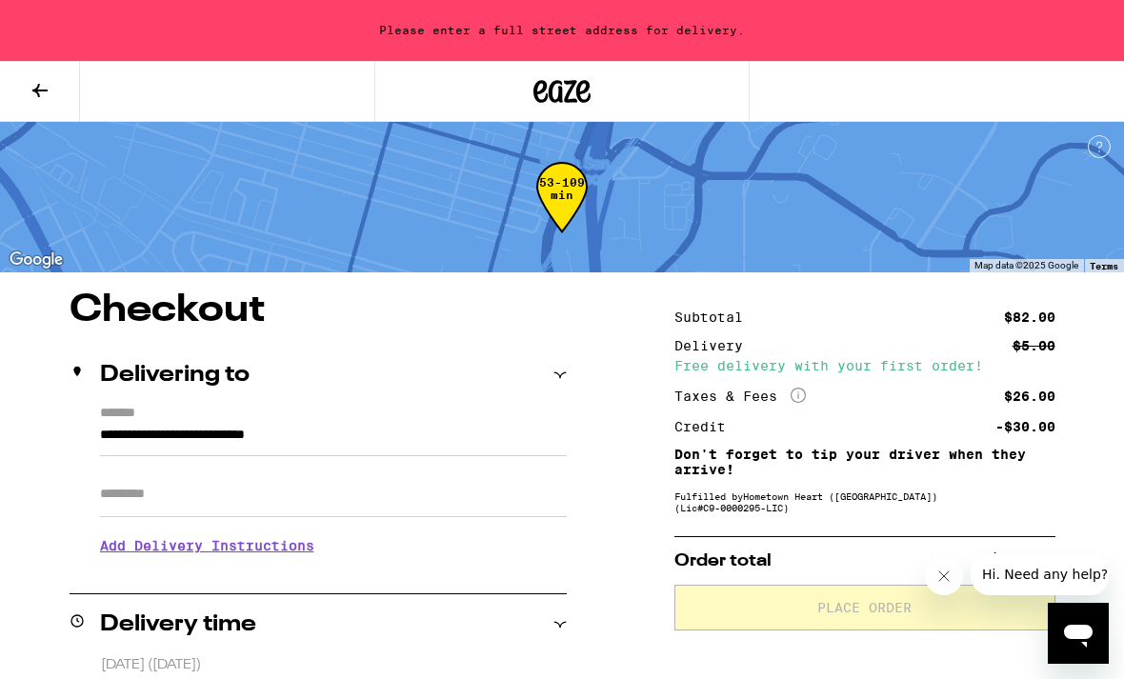
click at [691, 32] on div "Please enter a full street address for delivery." at bounding box center [562, 30] width 1124 height 61
click at [129, 426] on input "**********" at bounding box center [333, 440] width 467 height 32
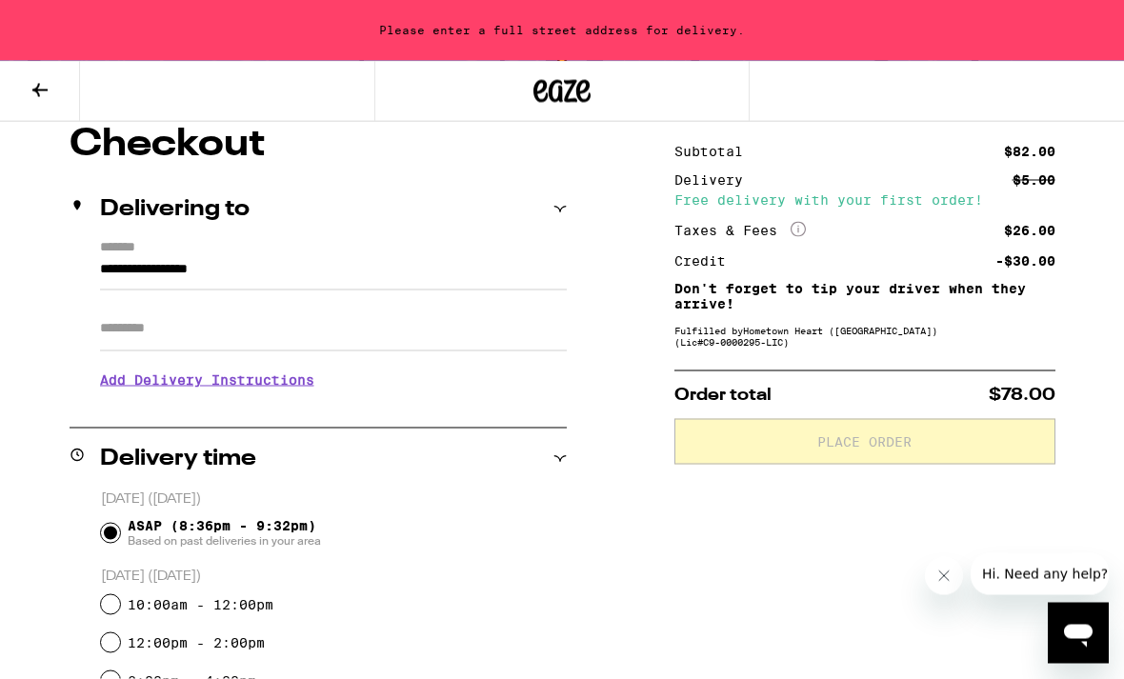
scroll to position [153, 0]
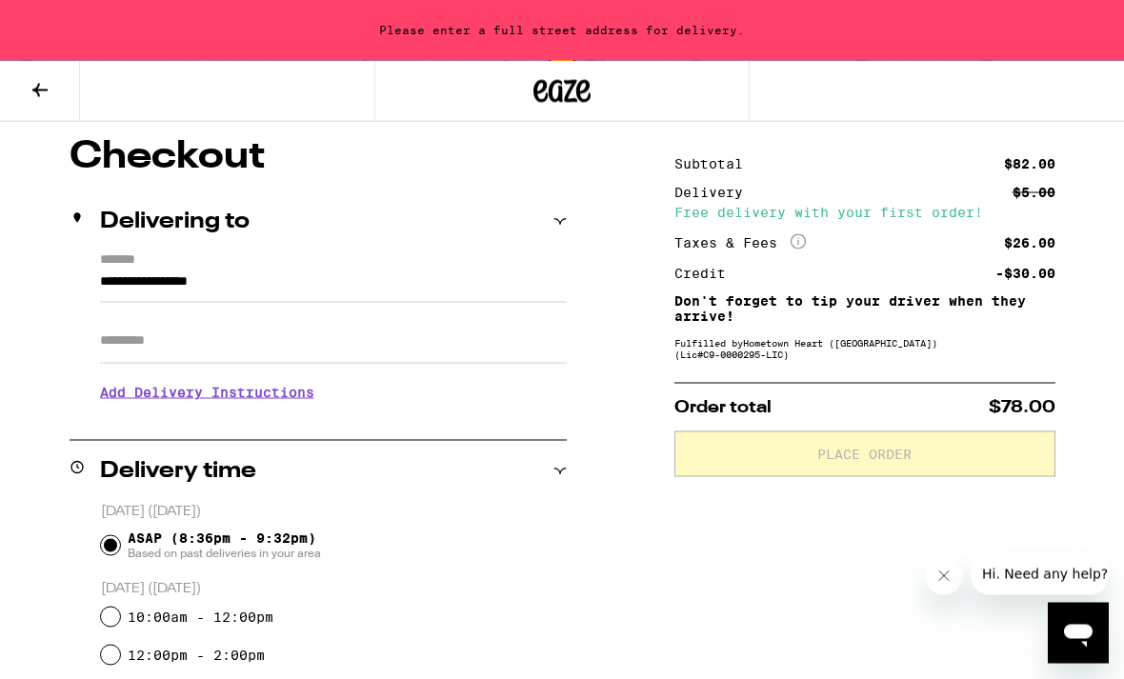
click at [270, 283] on input "**********" at bounding box center [333, 287] width 467 height 32
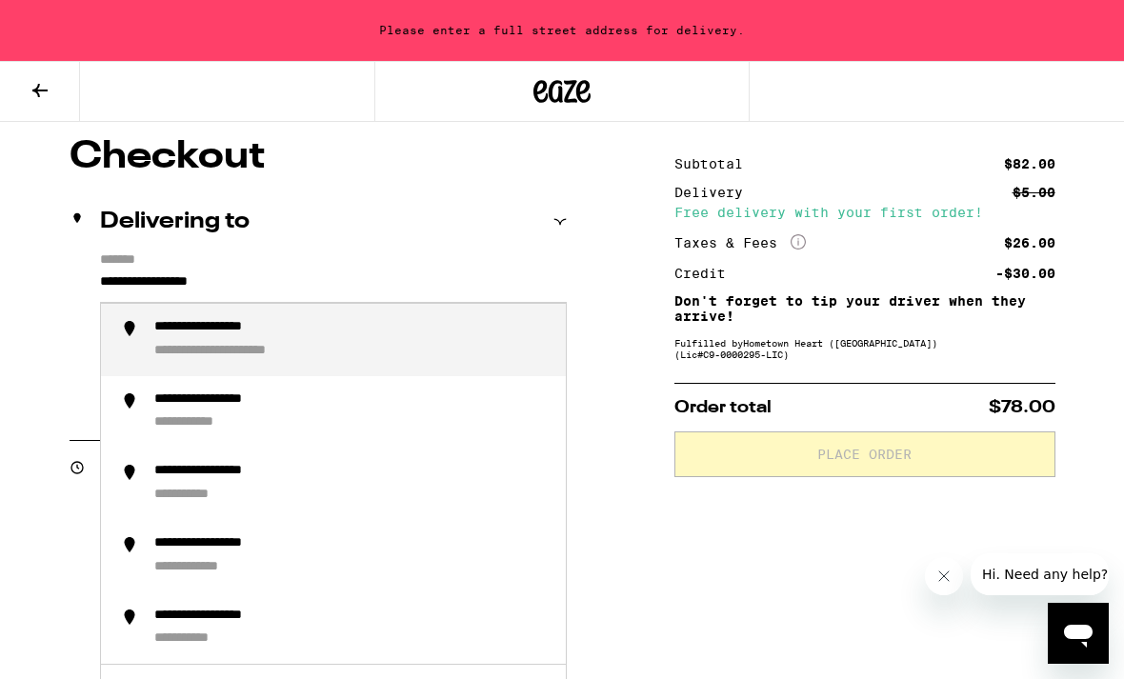
click at [396, 354] on div "**********" at bounding box center [352, 340] width 396 height 42
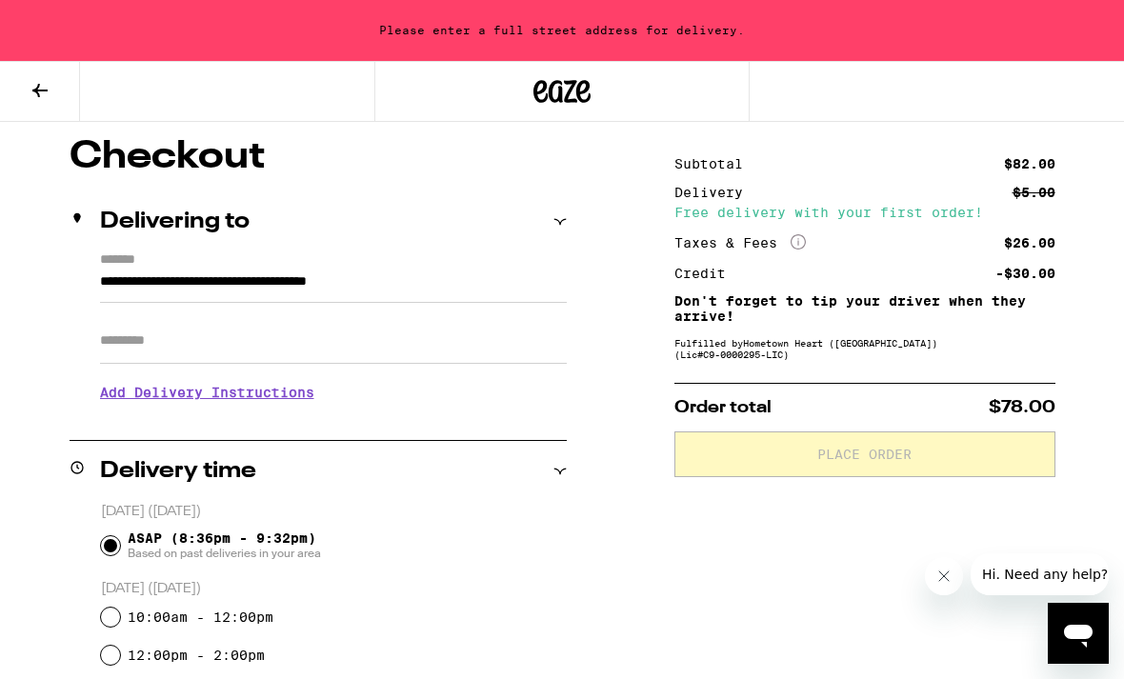
type input "**********"
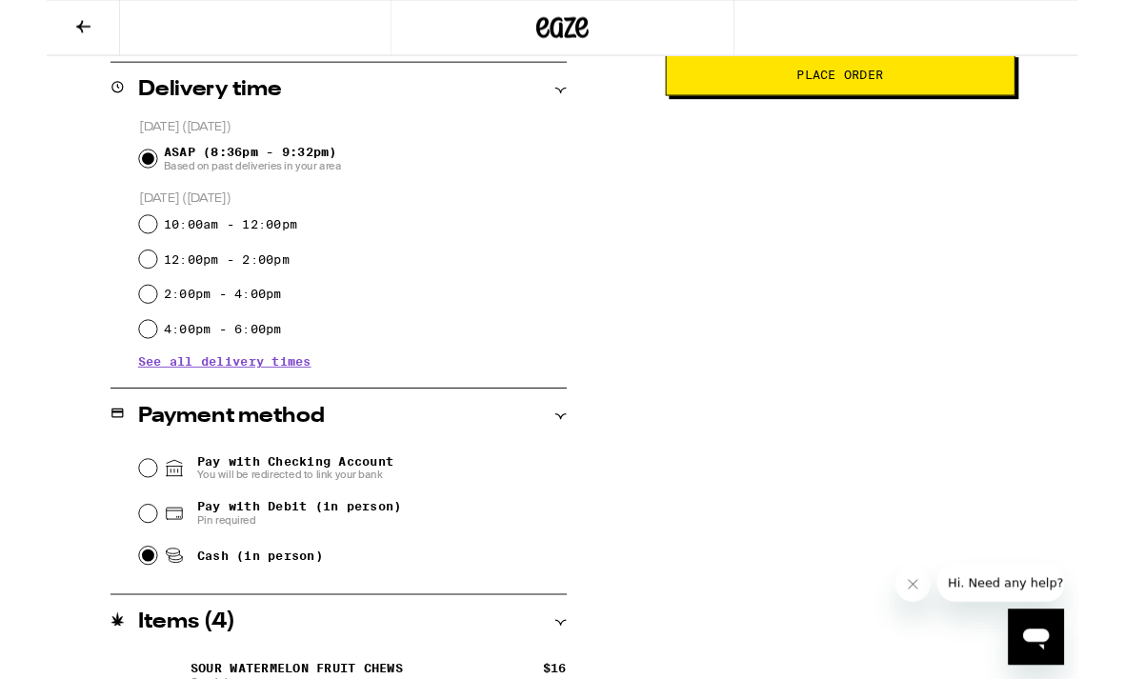
scroll to position [643, 0]
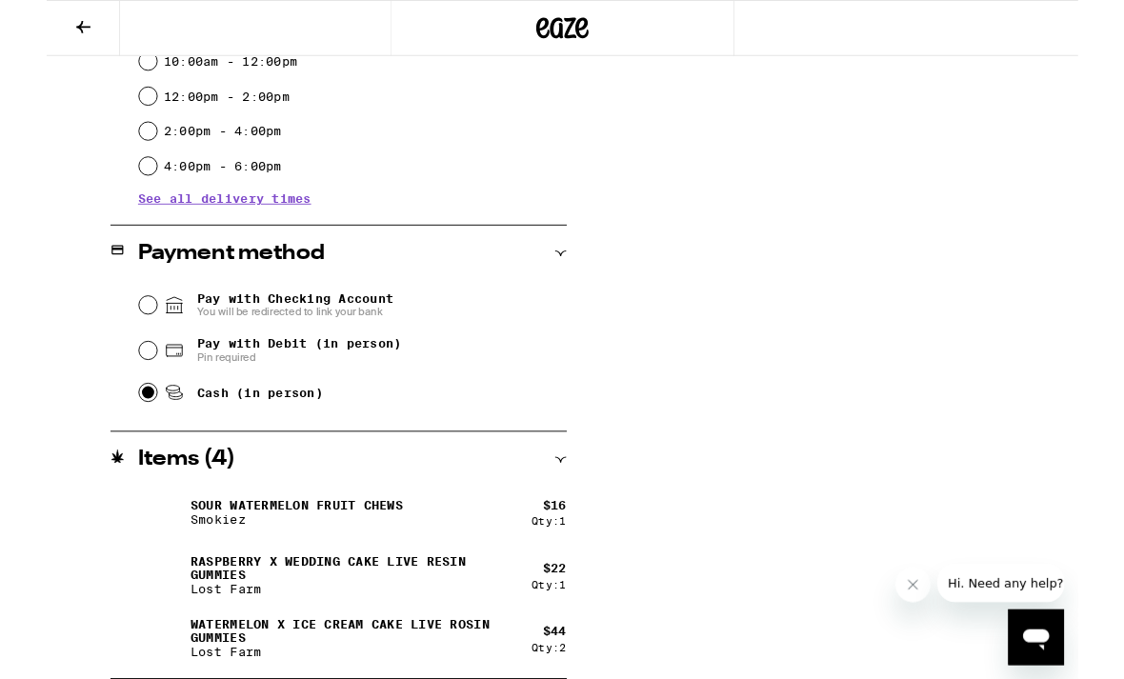
click at [360, 562] on p "Smokiez" at bounding box center [273, 565] width 232 height 15
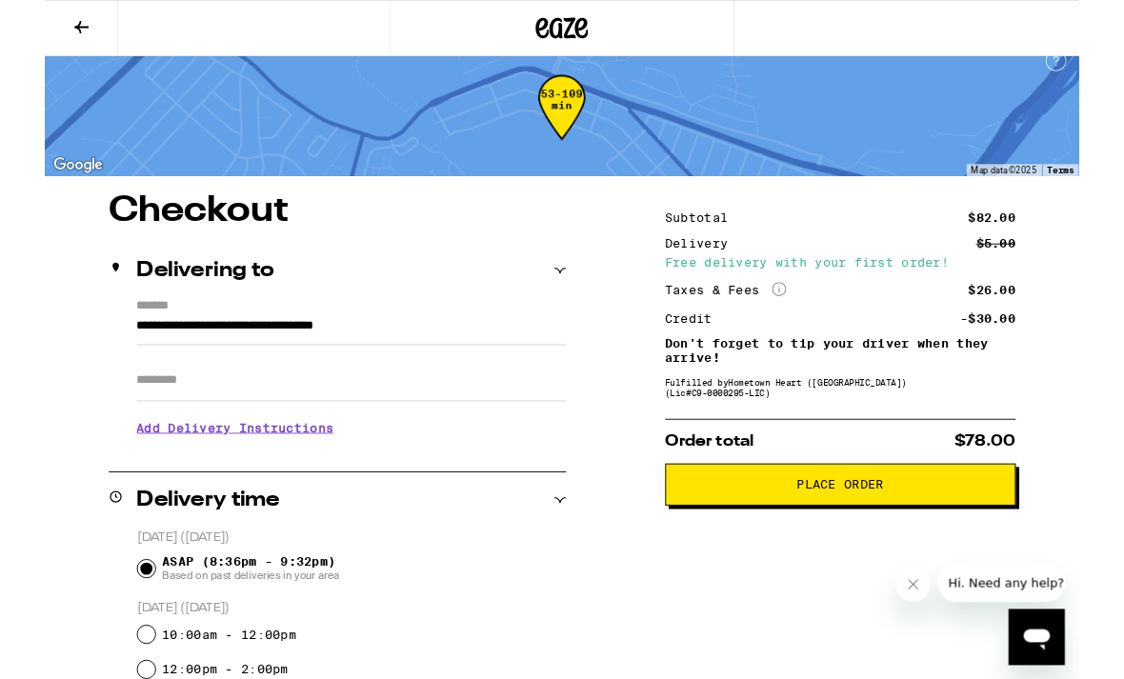
scroll to position [19, 0]
click at [748, 551] on button "Place Order" at bounding box center [865, 528] width 381 height 46
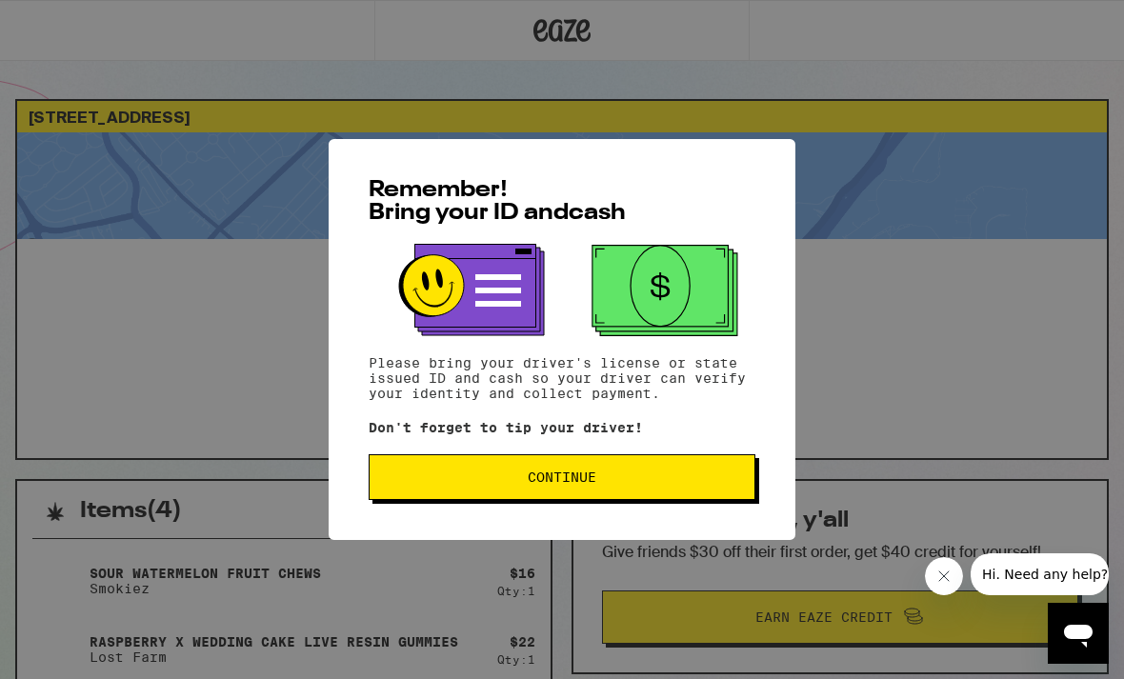
click at [699, 484] on span "Continue" at bounding box center [562, 477] width 354 height 13
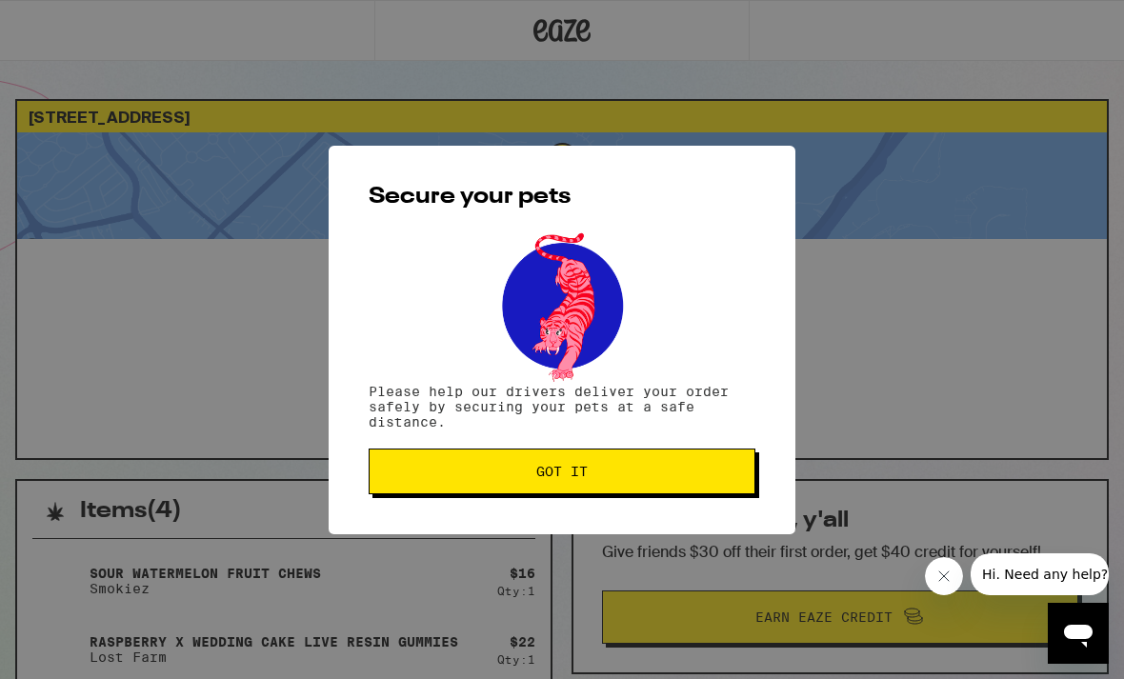
click at [699, 487] on button "Got it" at bounding box center [562, 472] width 387 height 46
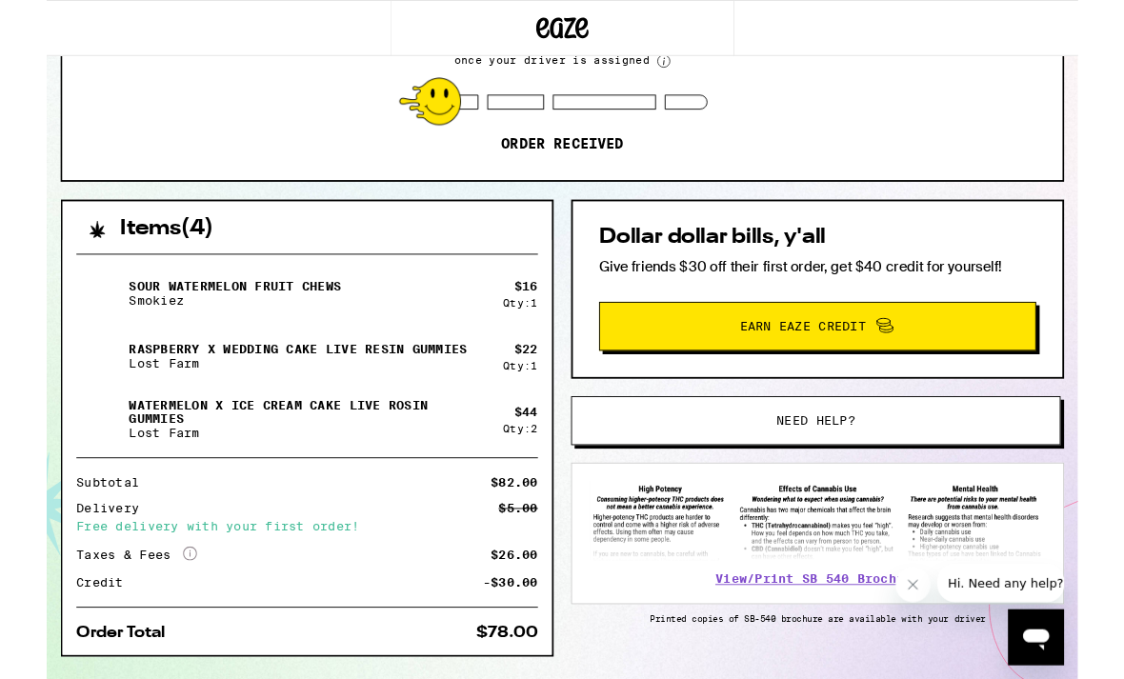
scroll to position [318, 0]
